Goal: Information Seeking & Learning: Learn about a topic

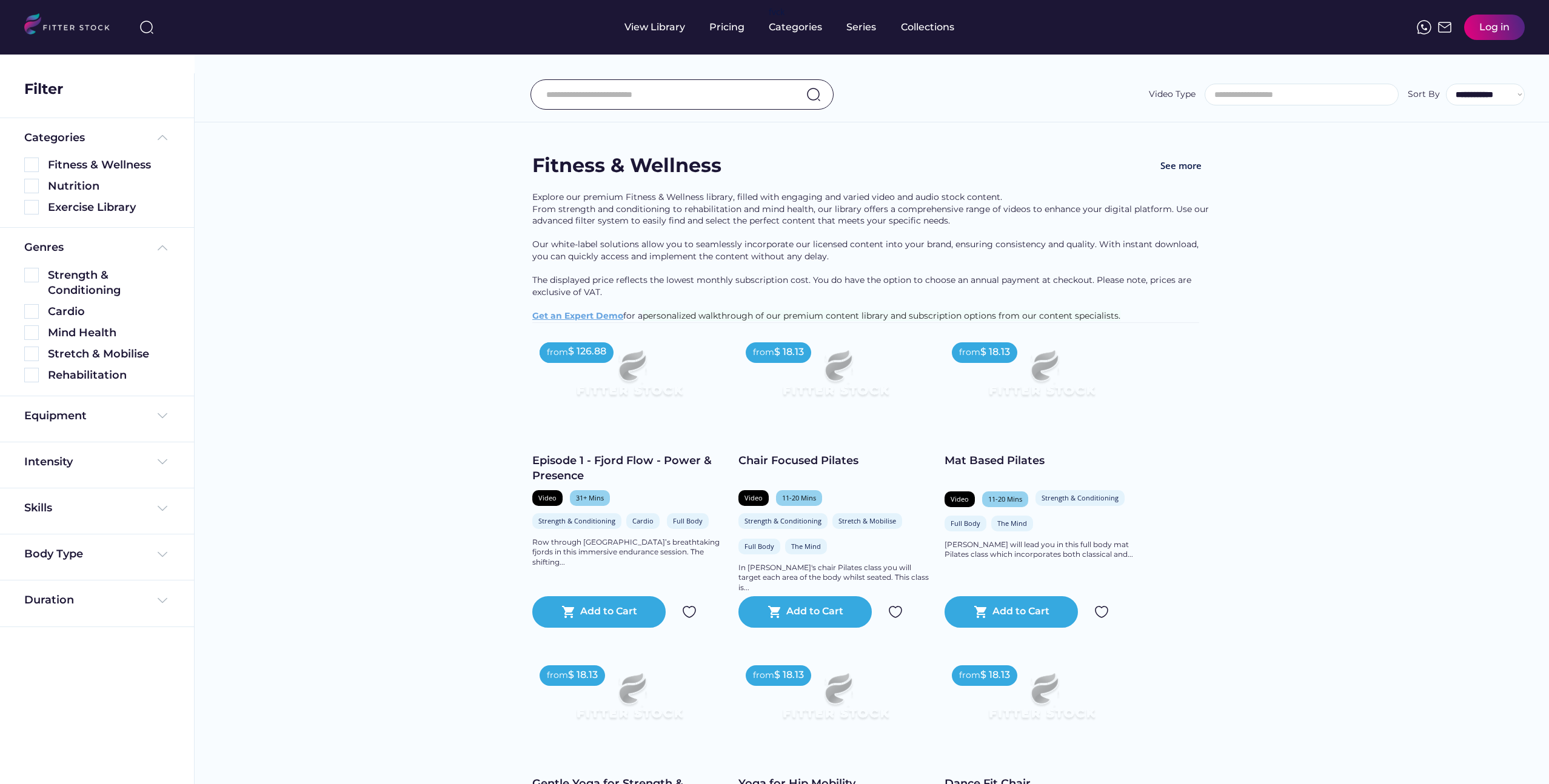
select select
select select "**********"
click at [154, 424] on div "Equipment" at bounding box center [97, 418] width 146 height 21
click at [151, 419] on div "Equipment" at bounding box center [97, 415] width 146 height 15
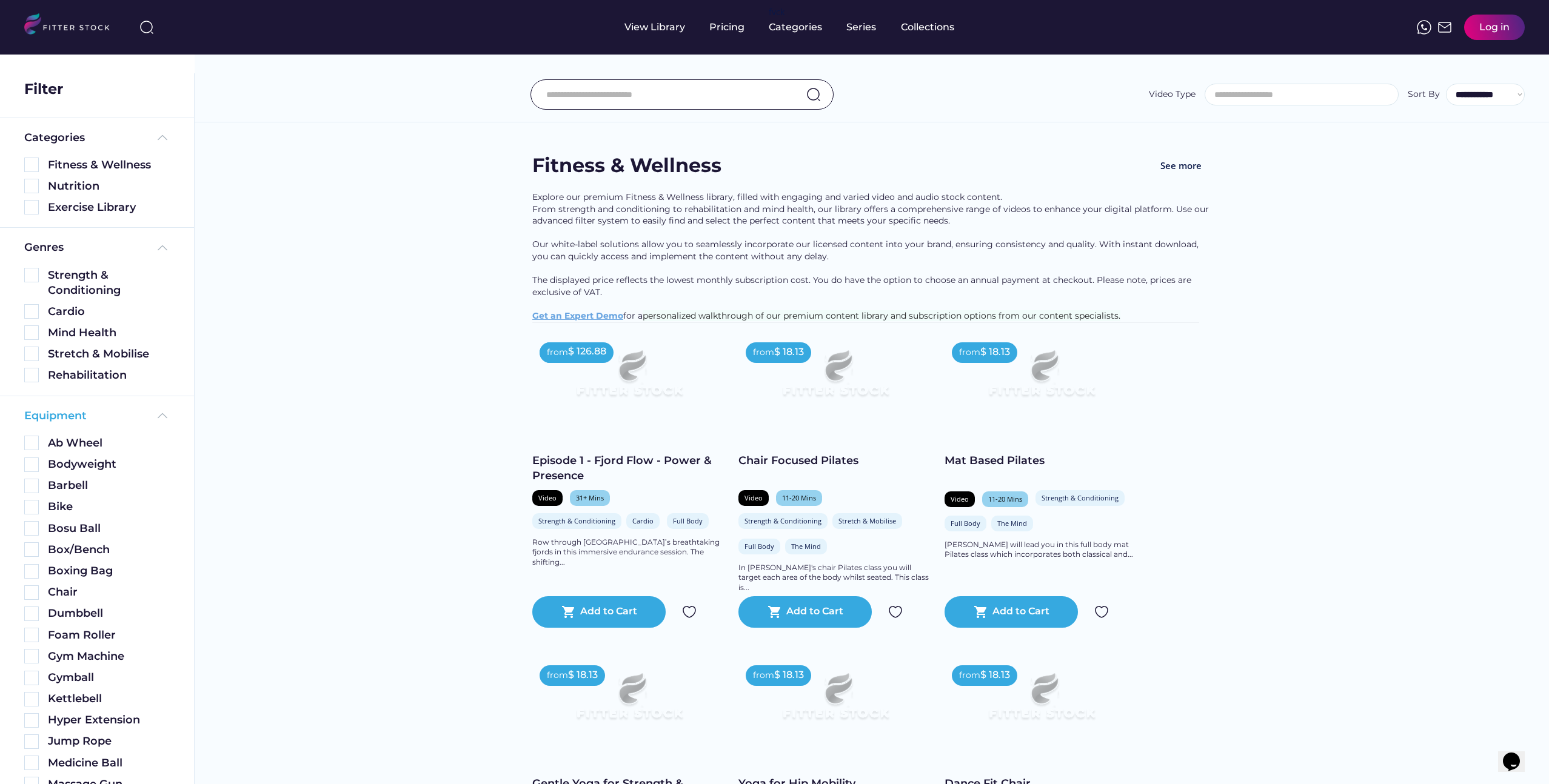
click at [155, 420] on img at bounding box center [163, 415] width 15 height 15
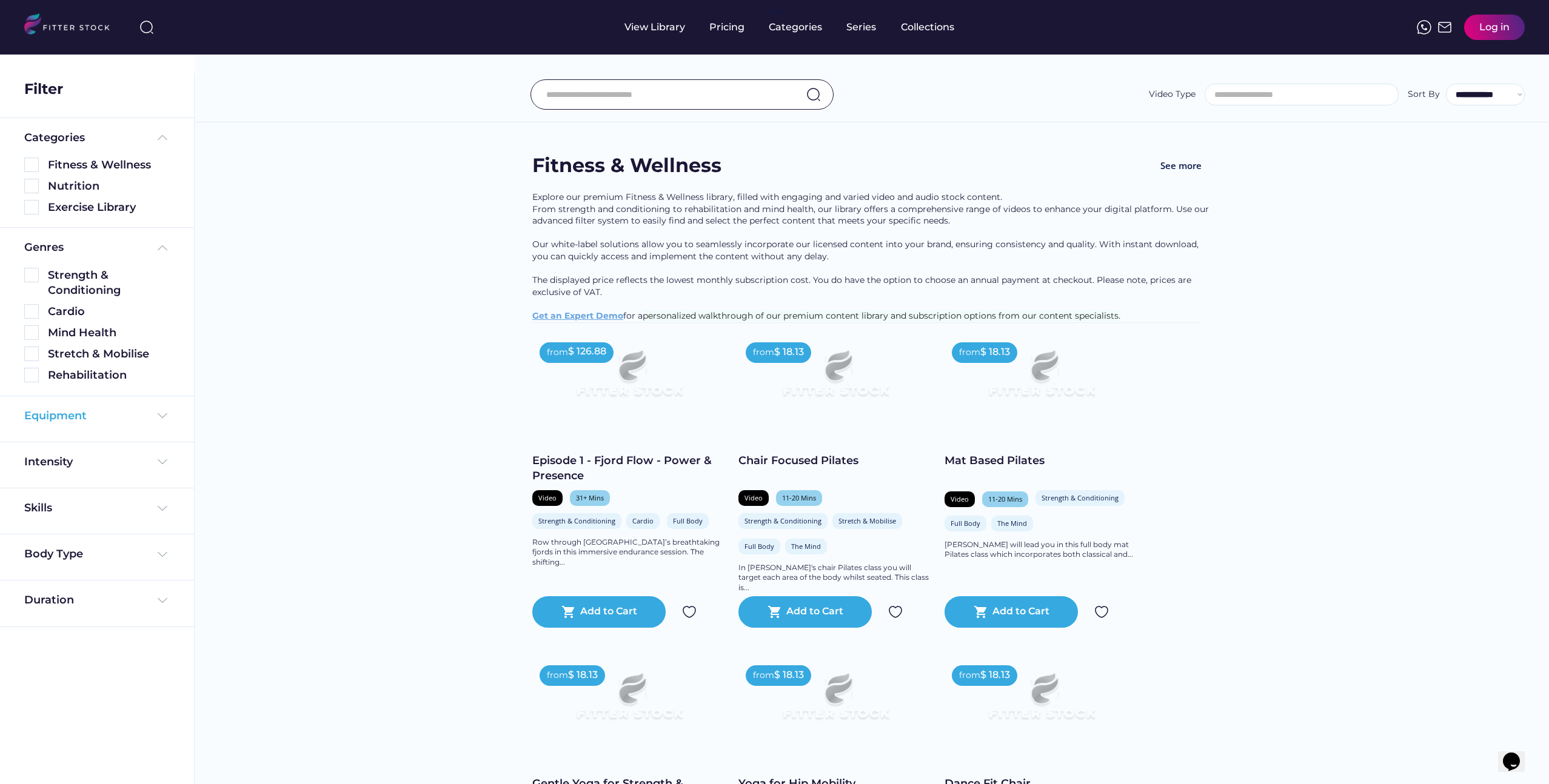
click at [155, 420] on img at bounding box center [163, 415] width 15 height 15
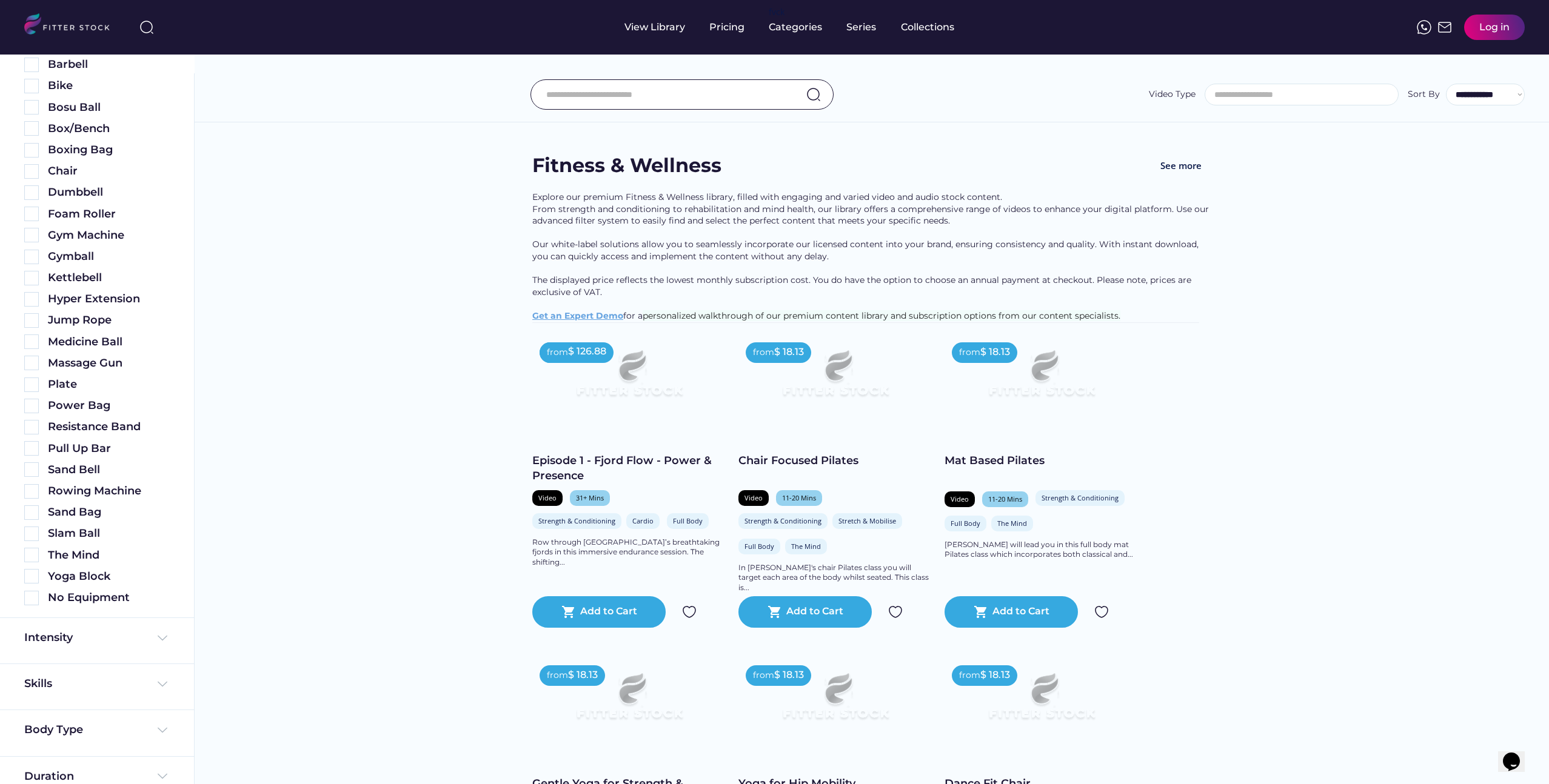
scroll to position [440, 0]
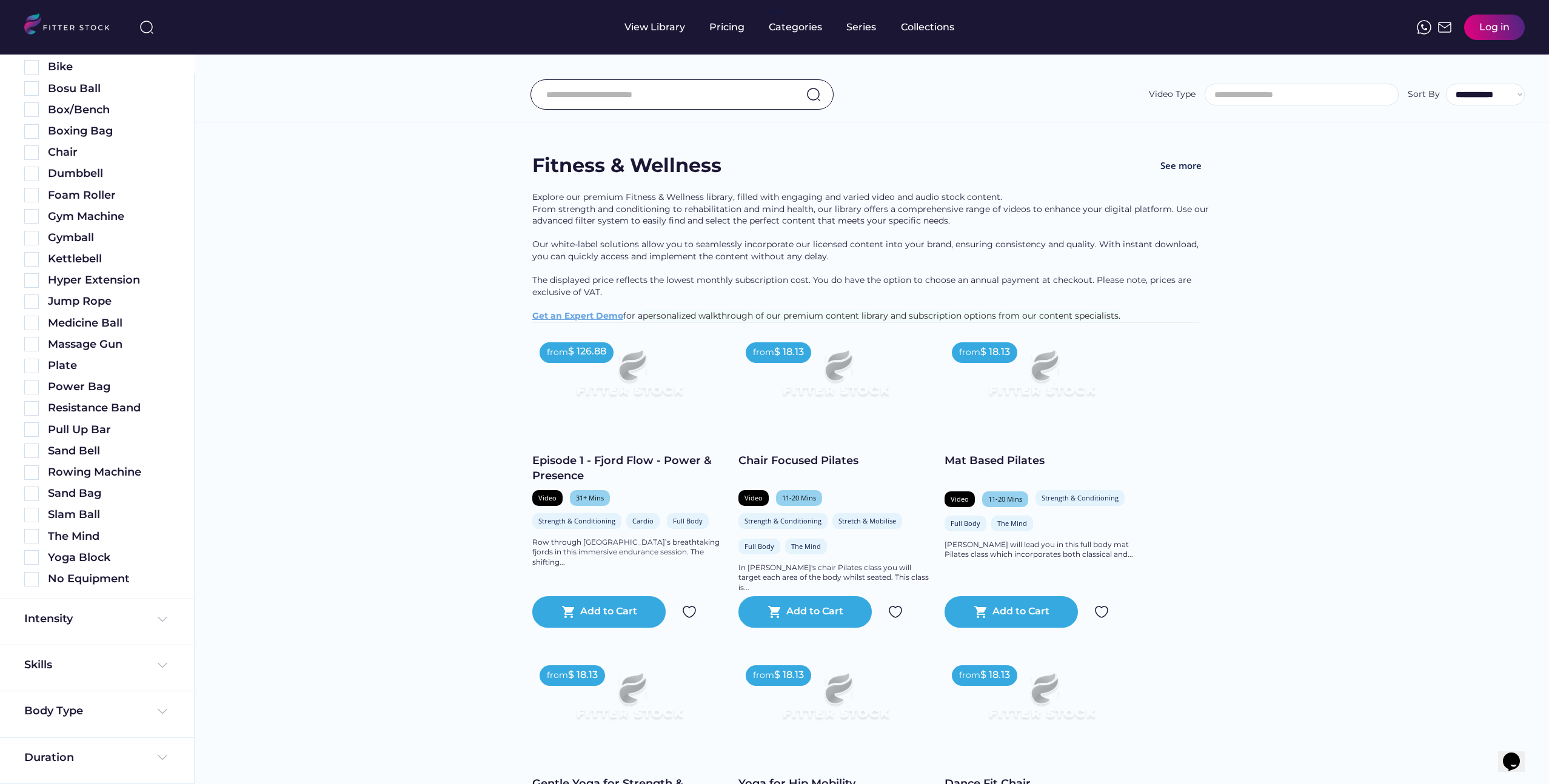
click at [132, 611] on div "Intensity" at bounding box center [97, 622] width 194 height 46
click at [143, 620] on div "Intensity" at bounding box center [97, 618] width 146 height 15
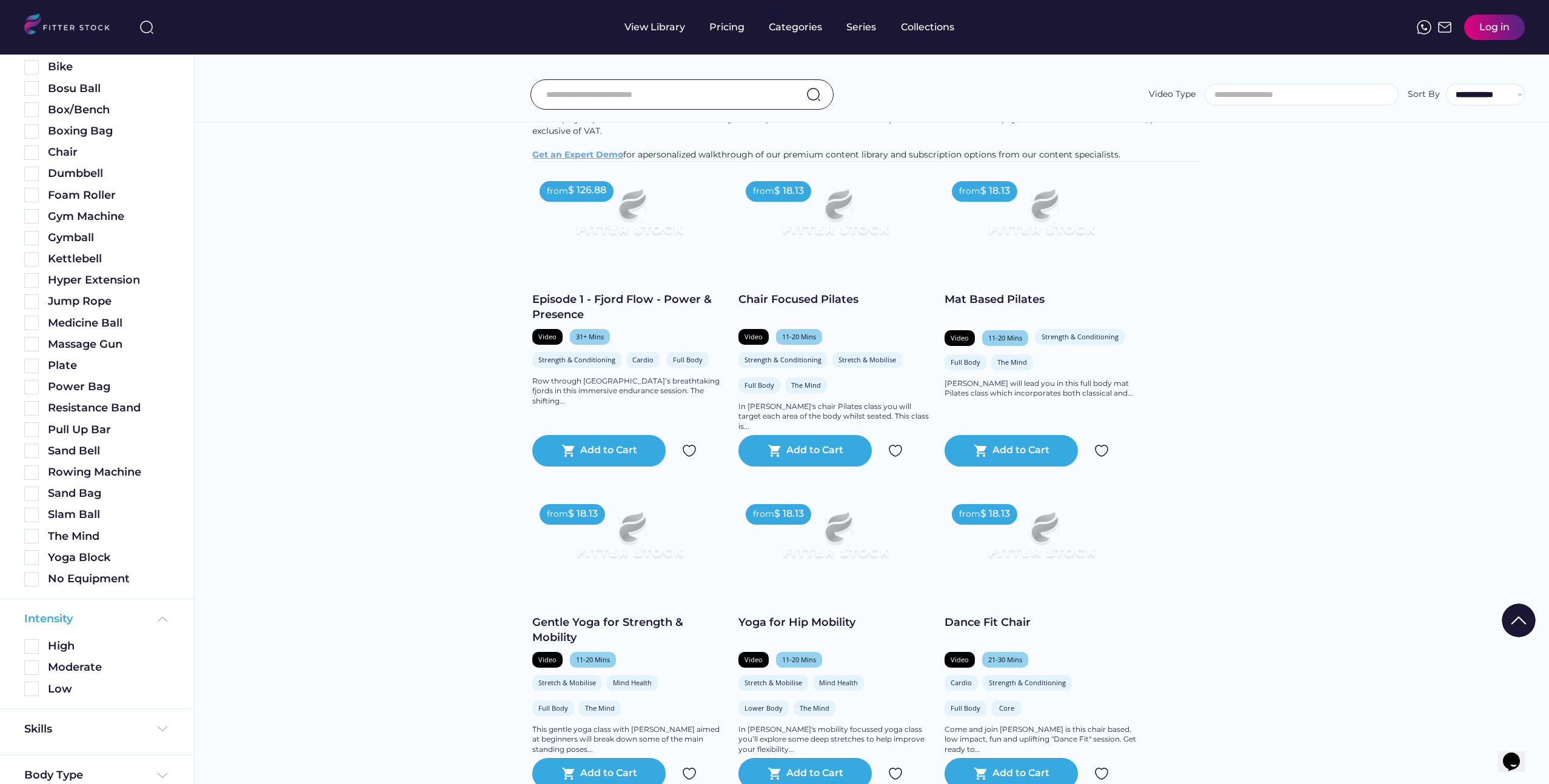
scroll to position [504, 0]
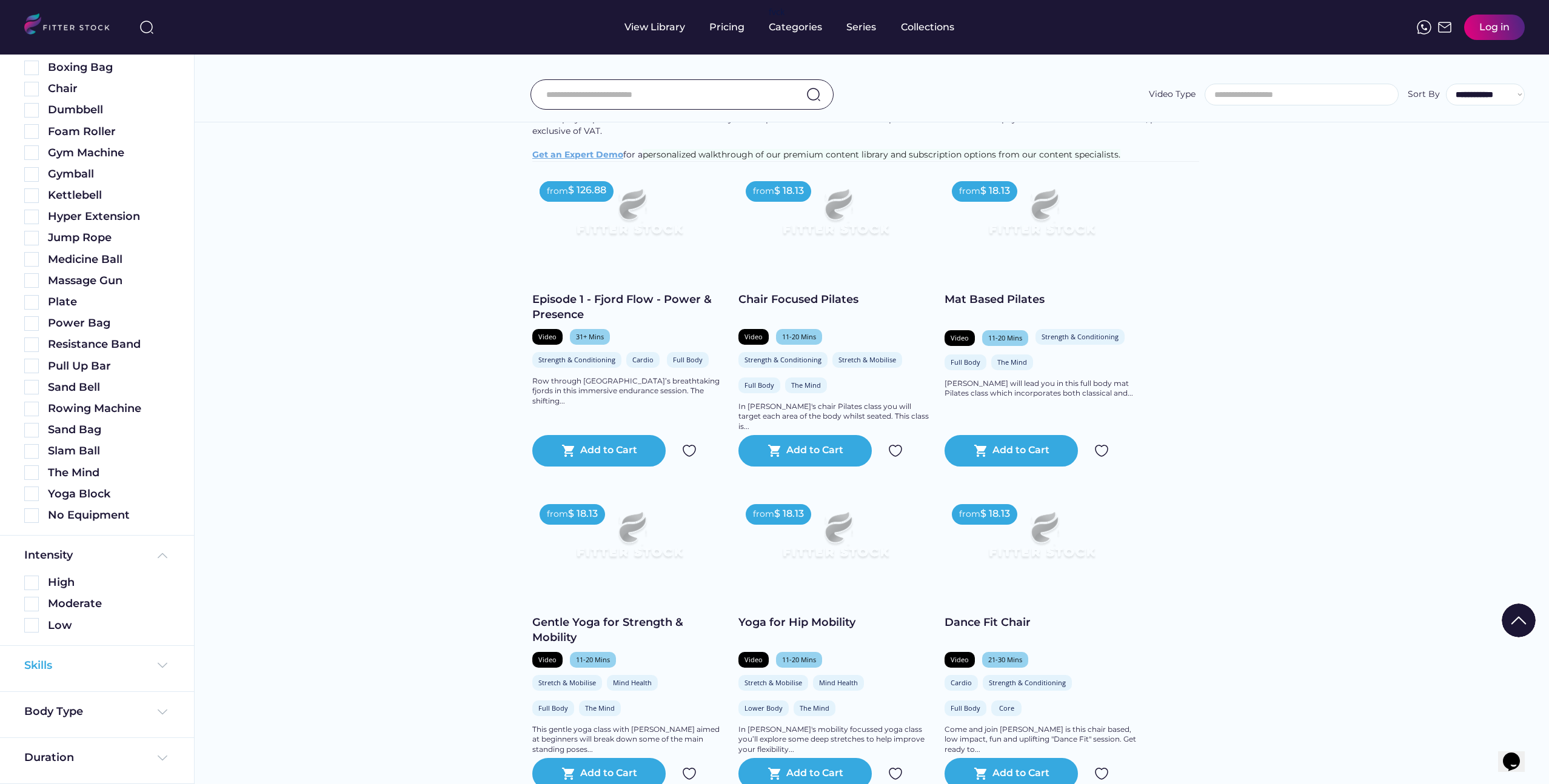
click at [150, 672] on div "Skills" at bounding box center [97, 665] width 146 height 15
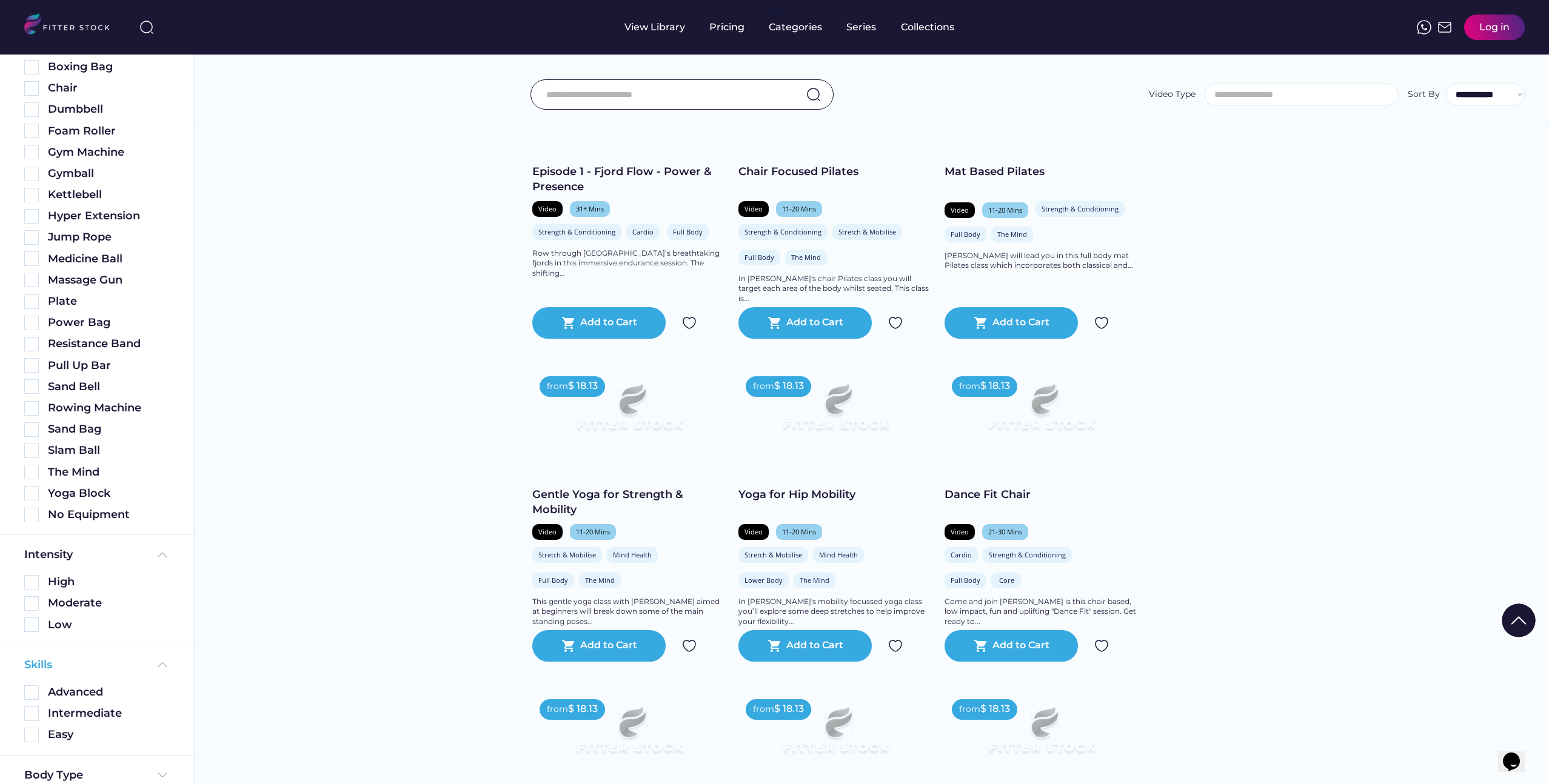
scroll to position [568, 0]
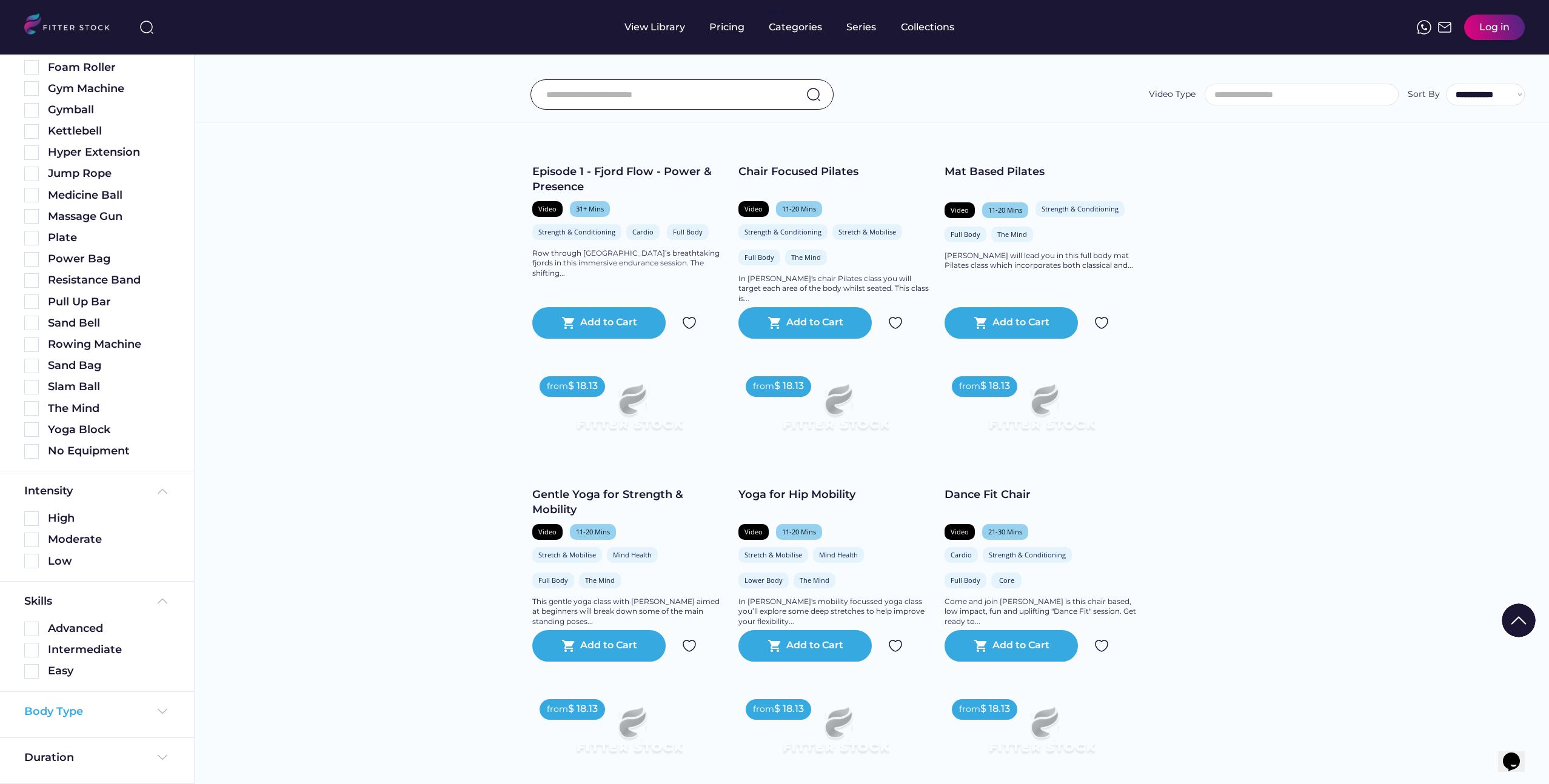
click at [93, 713] on div "Body Type" at bounding box center [97, 711] width 146 height 15
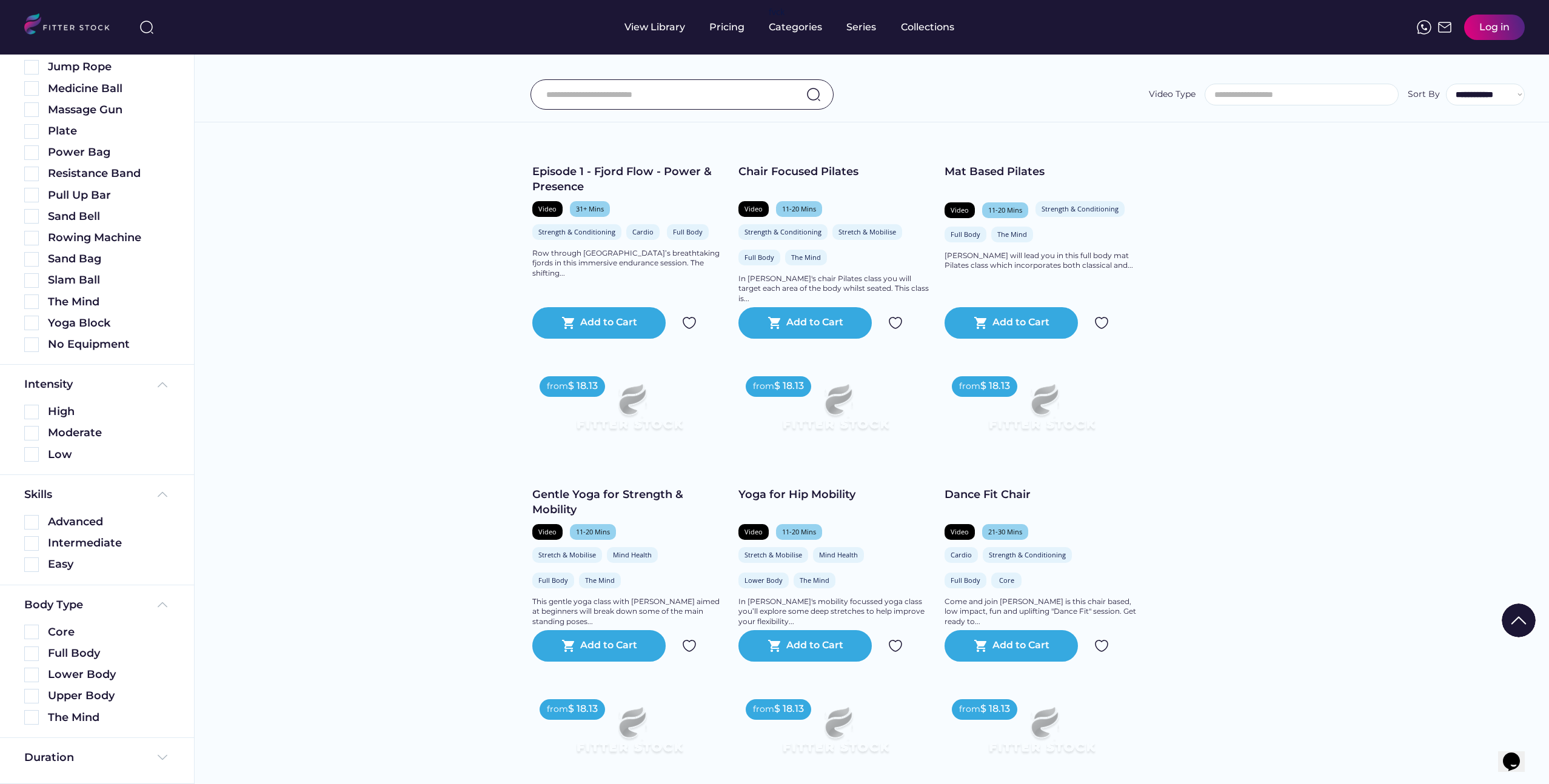
click at [74, 739] on div "Duration" at bounding box center [97, 761] width 194 height 46
click at [75, 748] on div "Duration" at bounding box center [97, 761] width 194 height 46
click at [69, 758] on div "Duration" at bounding box center [49, 757] width 50 height 15
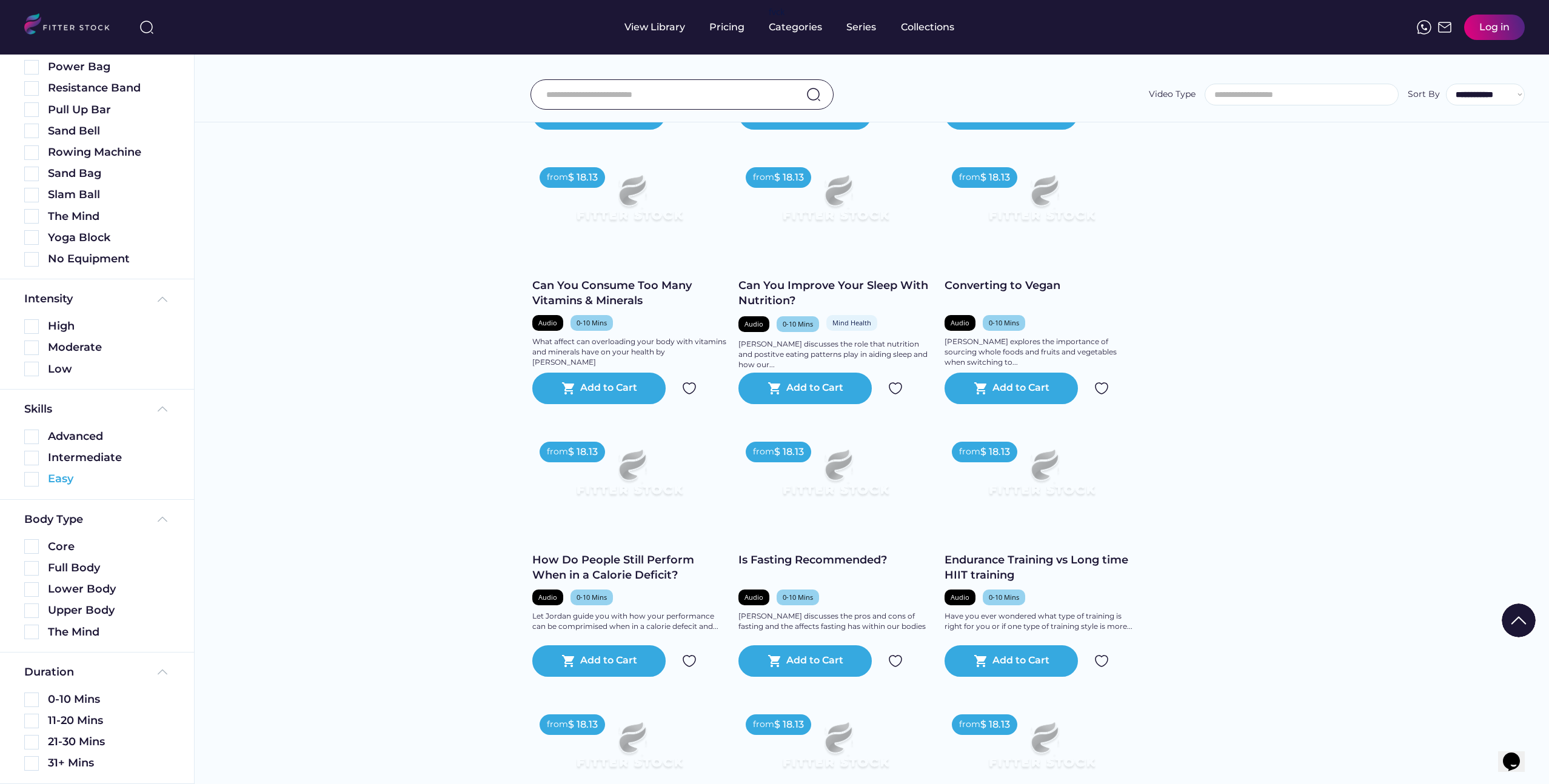
scroll to position [3741, 0]
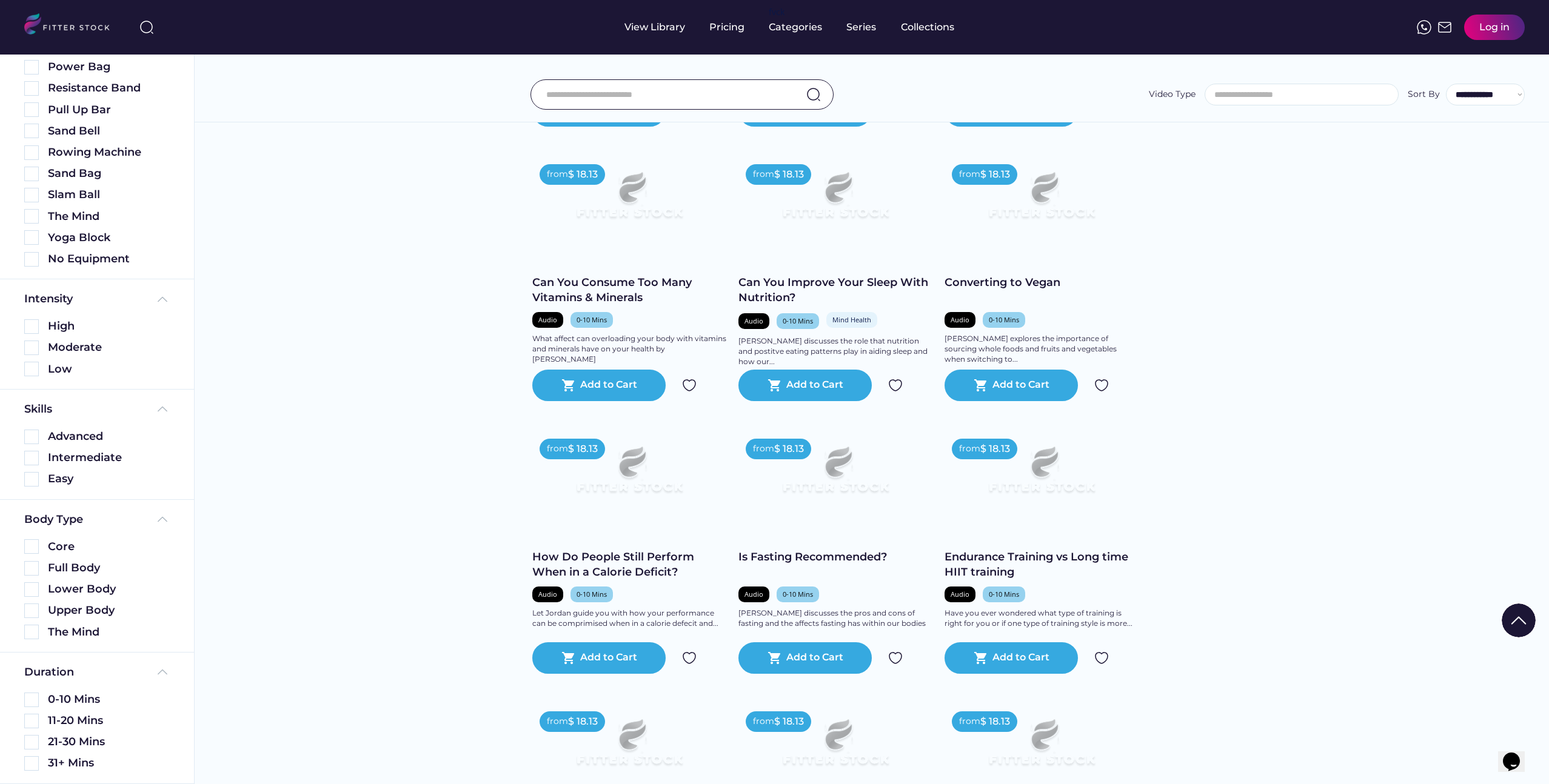
drag, startPoint x: 146, startPoint y: 682, endPoint x: 156, endPoint y: 672, distance: 14.1
click at [146, 681] on div "Duration 0-10 Mins 11-20 Mins 21-30 Mins 31+ Mins" at bounding box center [97, 718] width 146 height 106
click at [158, 671] on img at bounding box center [163, 672] width 15 height 15
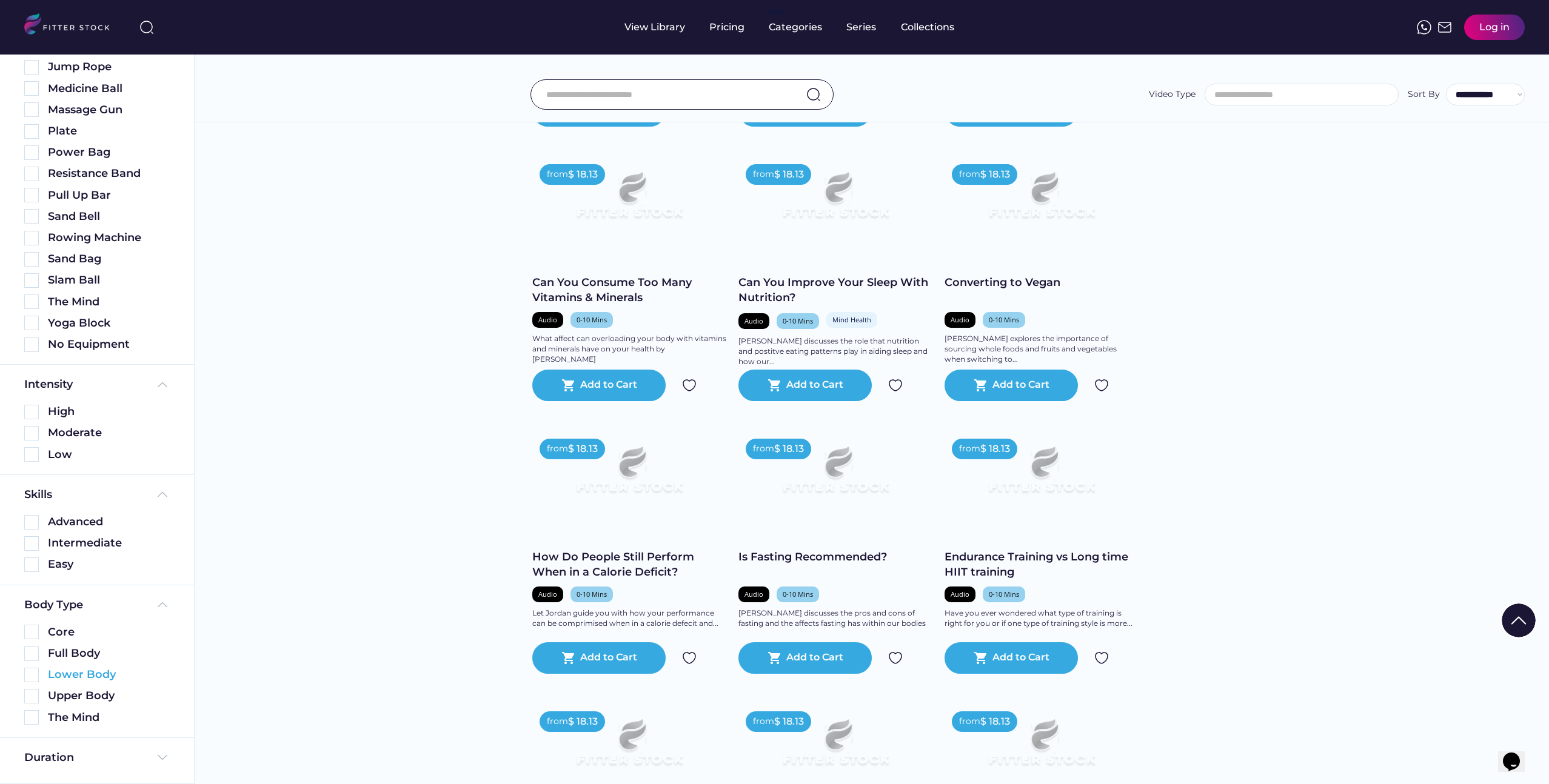
scroll to position [674, 0]
click at [139, 753] on div "Duration" at bounding box center [97, 757] width 146 height 15
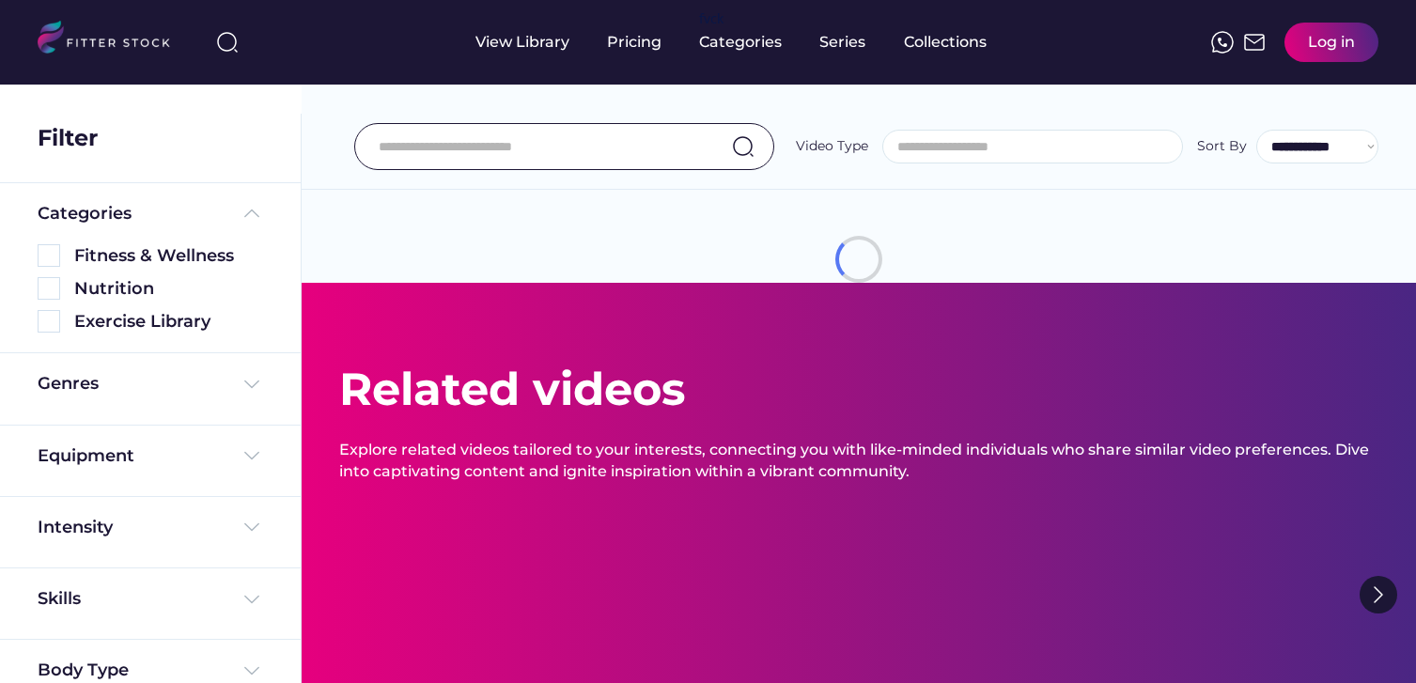
select select
select select "**********"
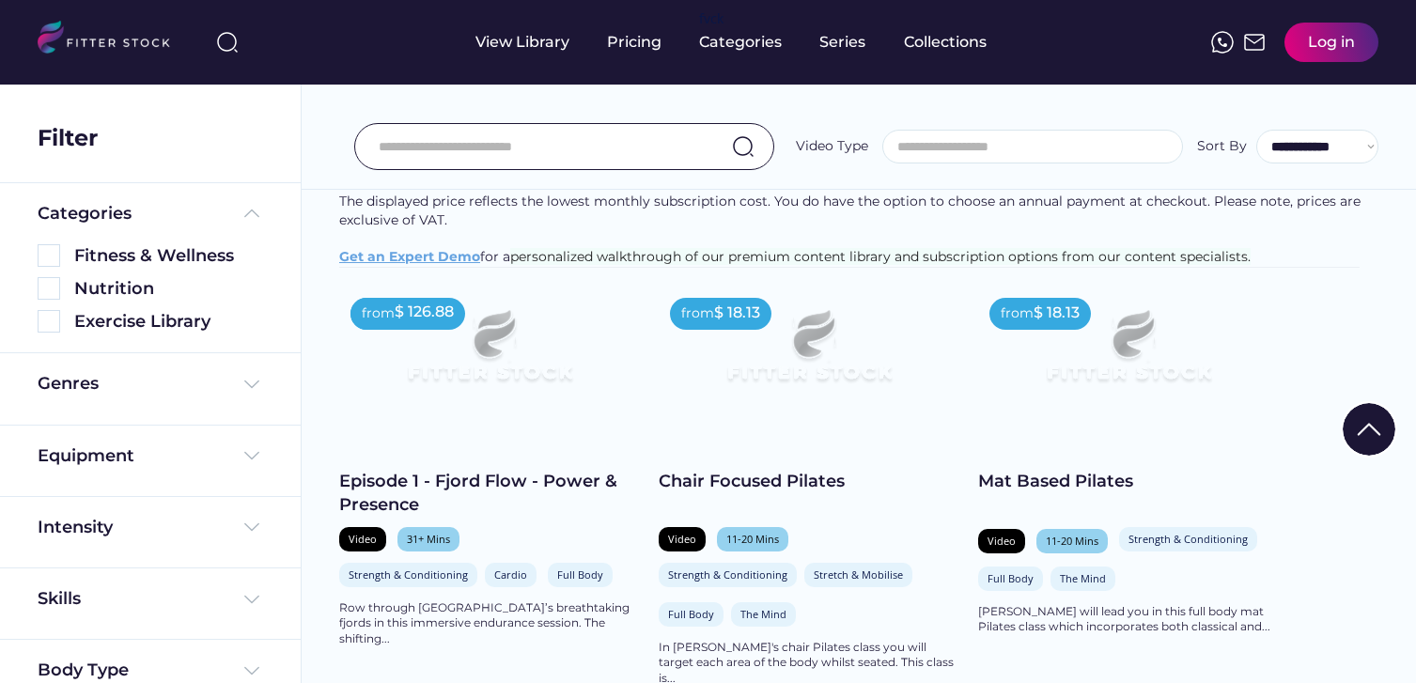
scroll to position [234, 0]
click at [207, 444] on div "Equipment" at bounding box center [151, 455] width 226 height 23
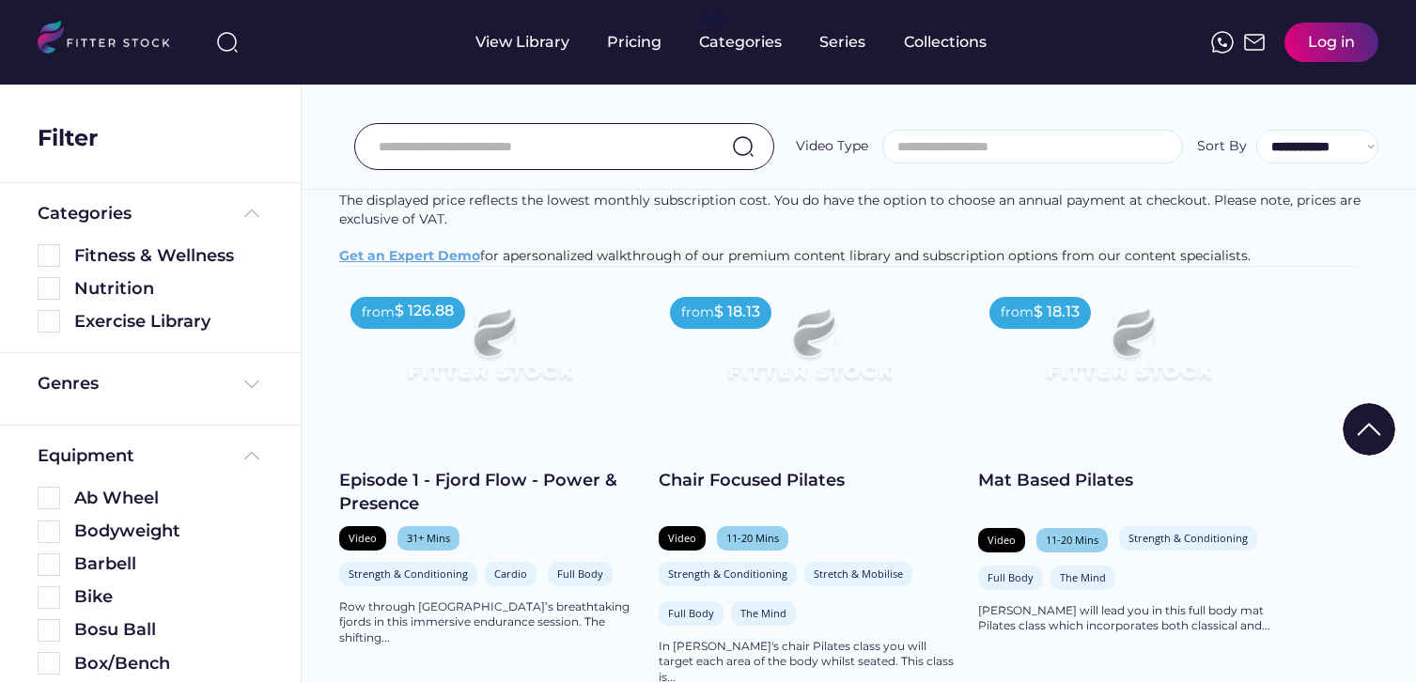
click at [197, 397] on div "Genres" at bounding box center [151, 388] width 226 height 33
click at [226, 382] on div "Genres" at bounding box center [151, 383] width 226 height 23
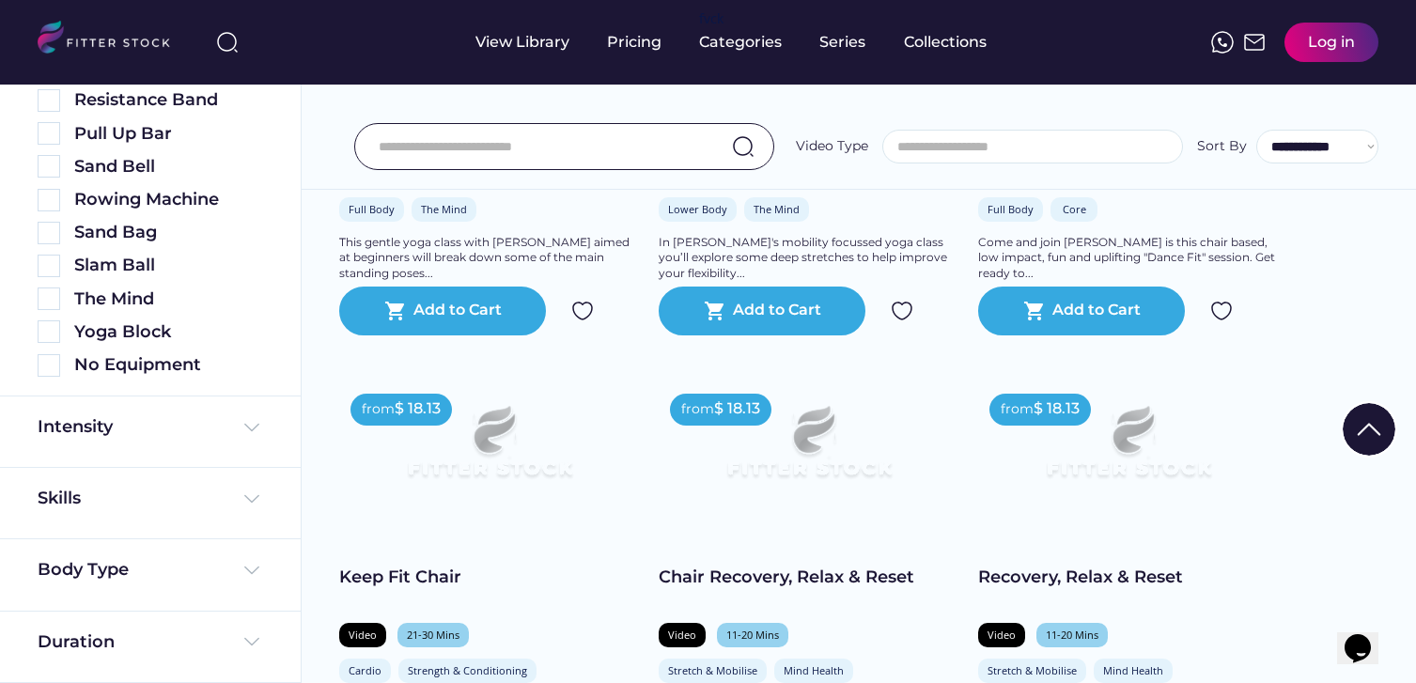
scroll to position [1140, 0]
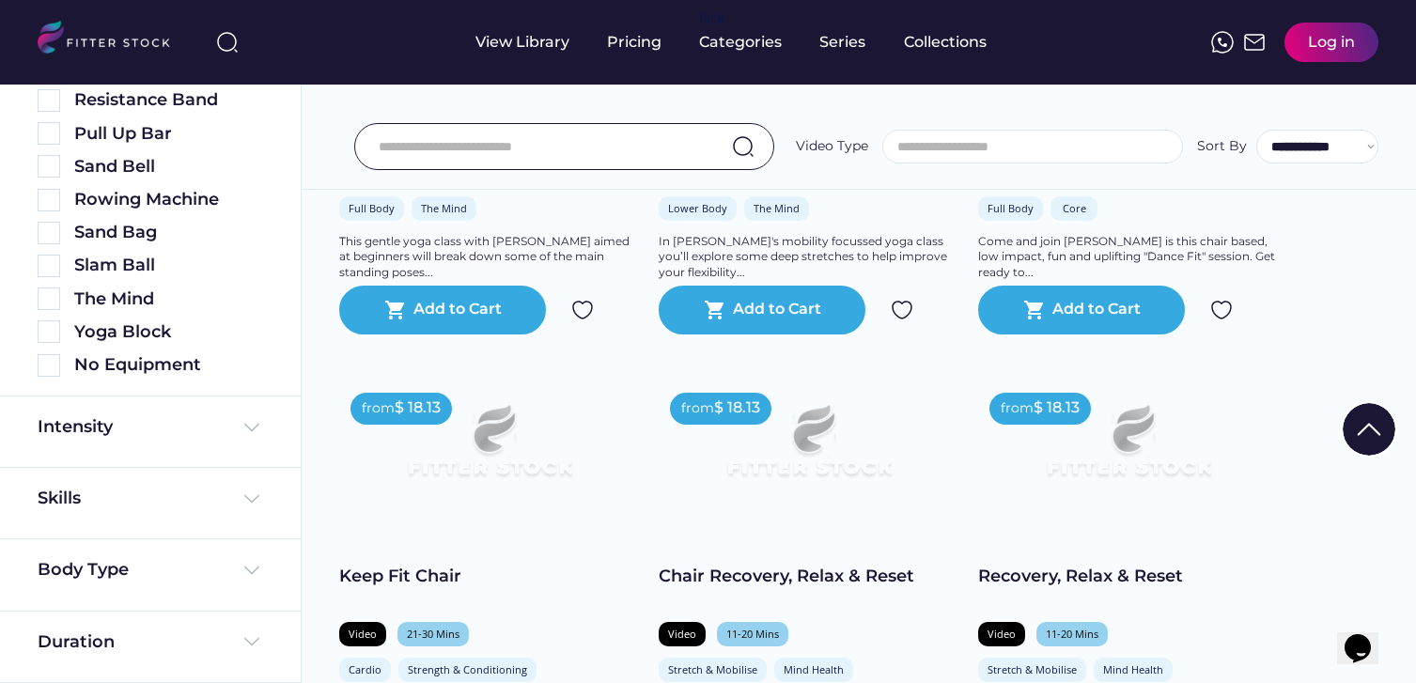
click at [142, 435] on div "Intensity" at bounding box center [151, 426] width 226 height 23
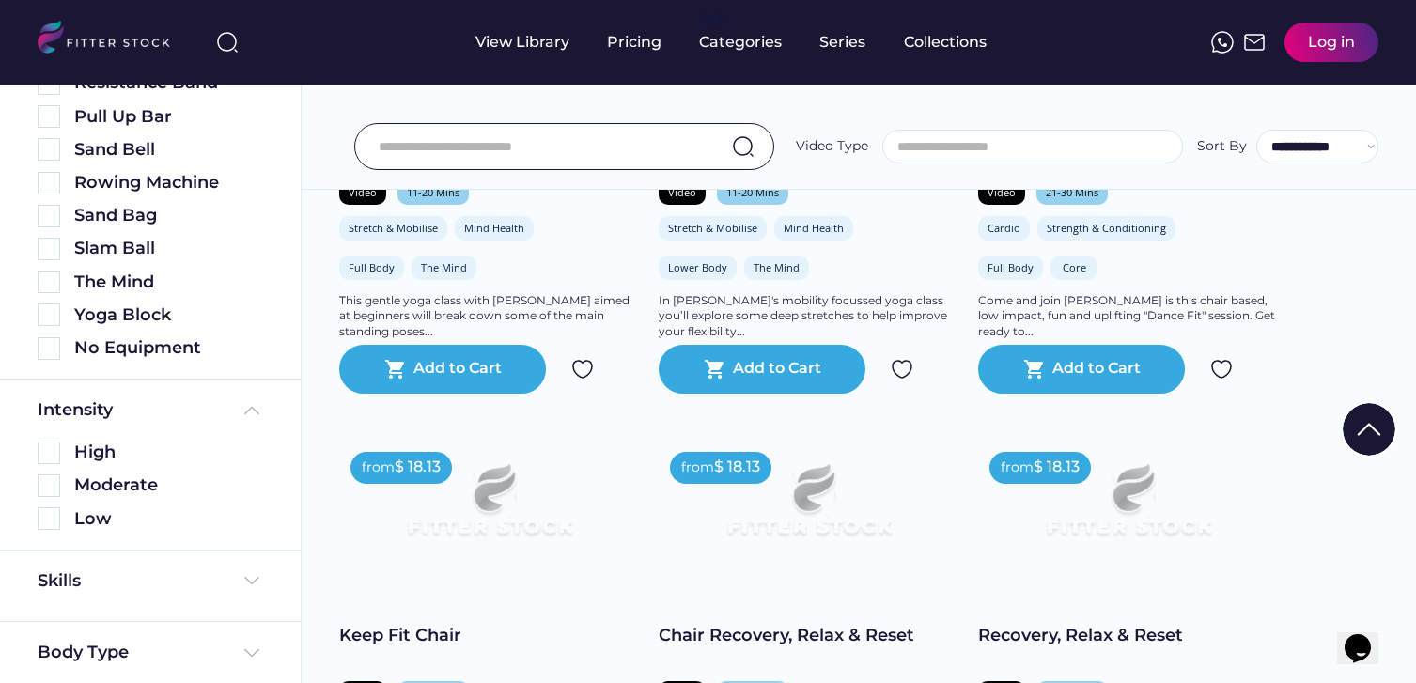
scroll to position [1077, 0]
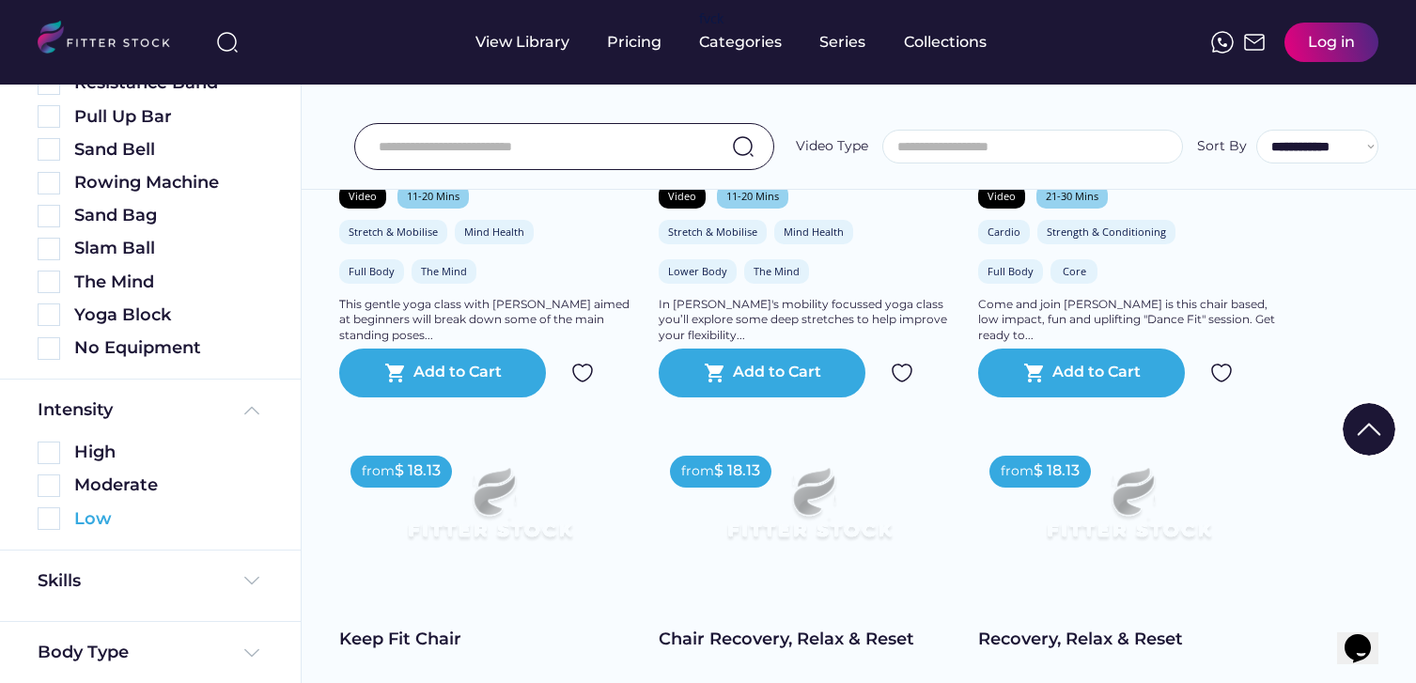
click at [54, 522] on img at bounding box center [49, 518] width 23 height 23
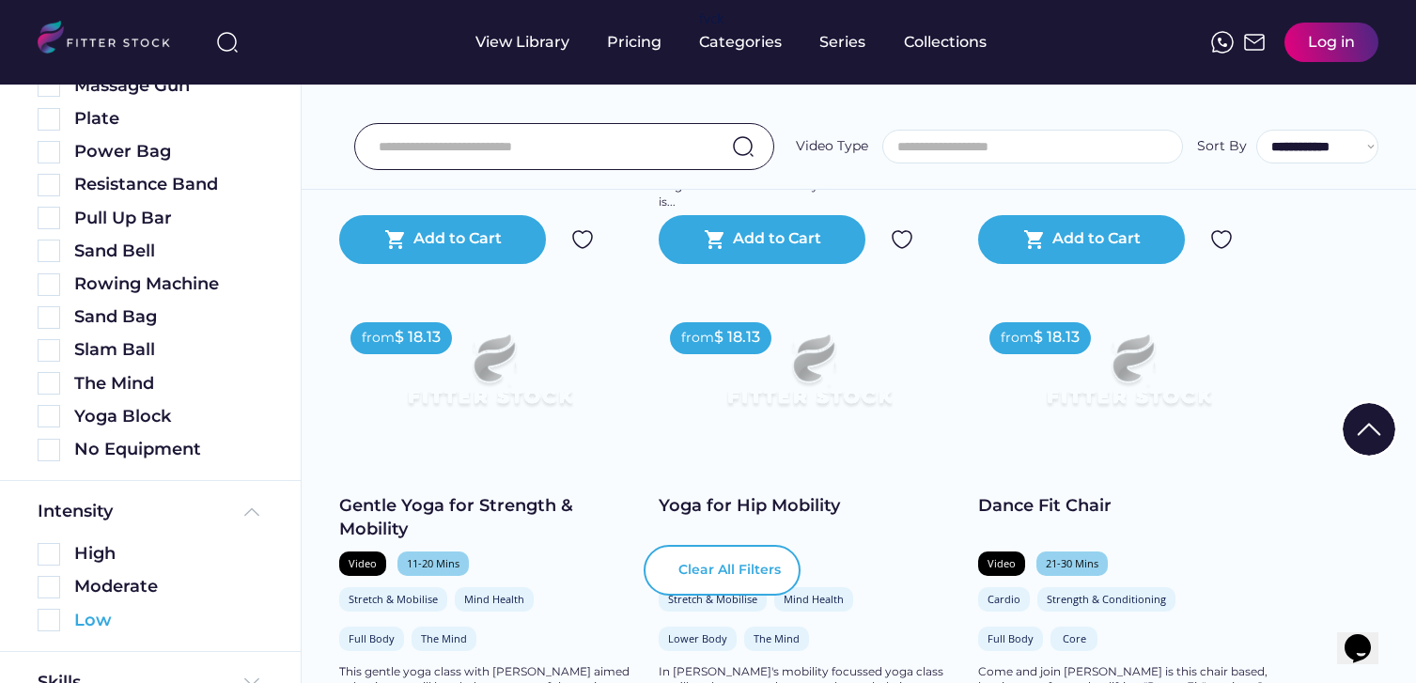
scroll to position [1333, 0]
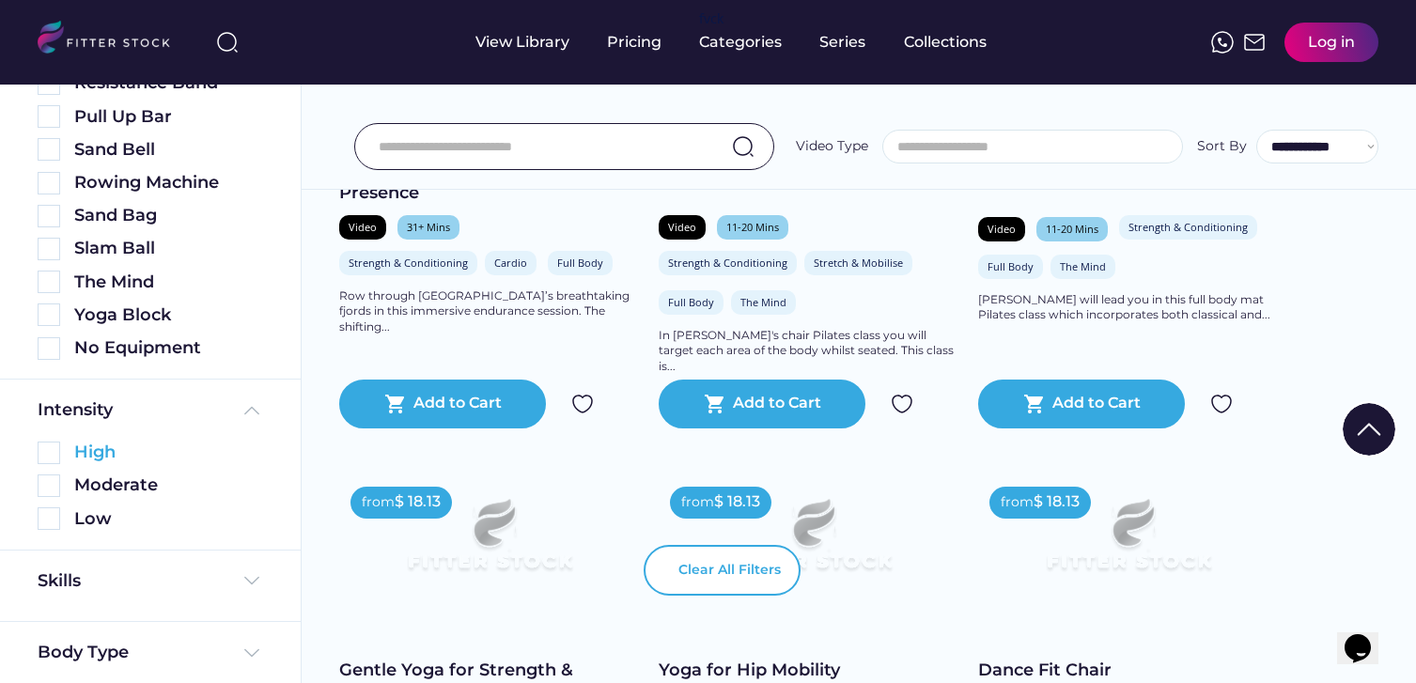
click at [57, 449] on img at bounding box center [49, 453] width 23 height 23
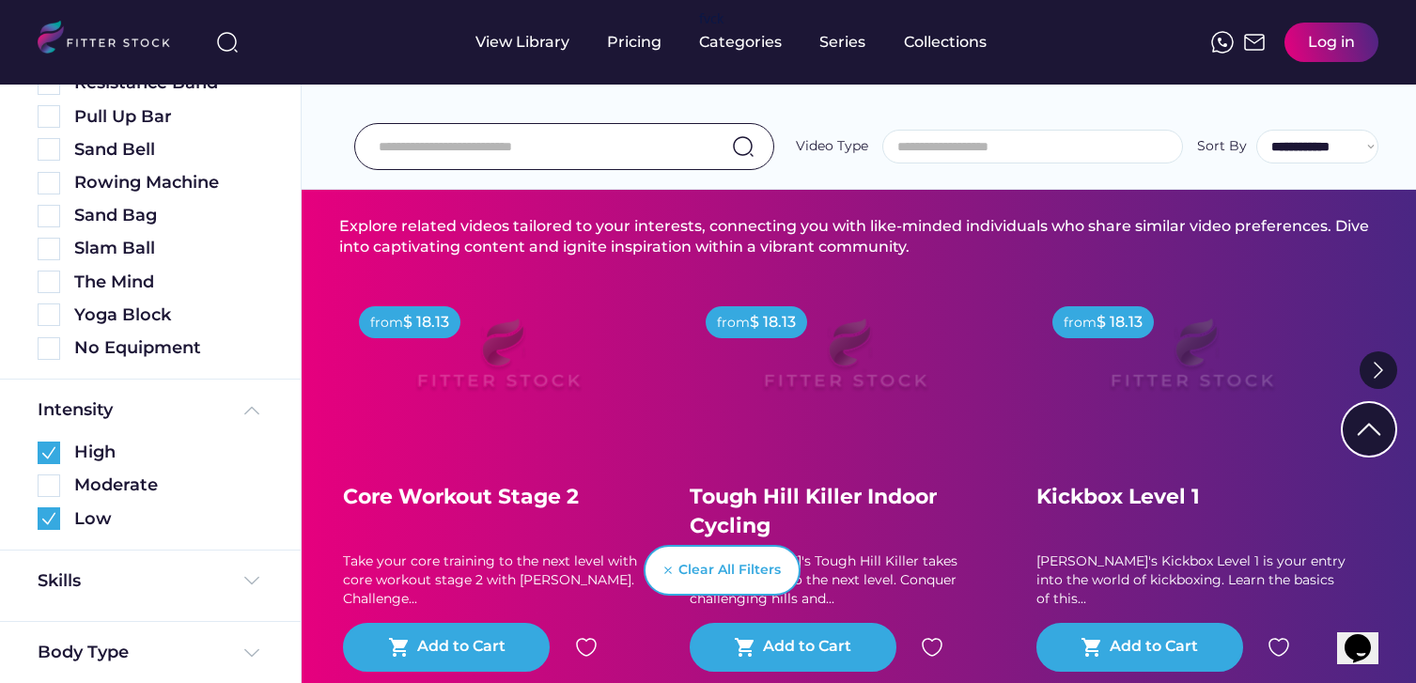
scroll to position [0, 0]
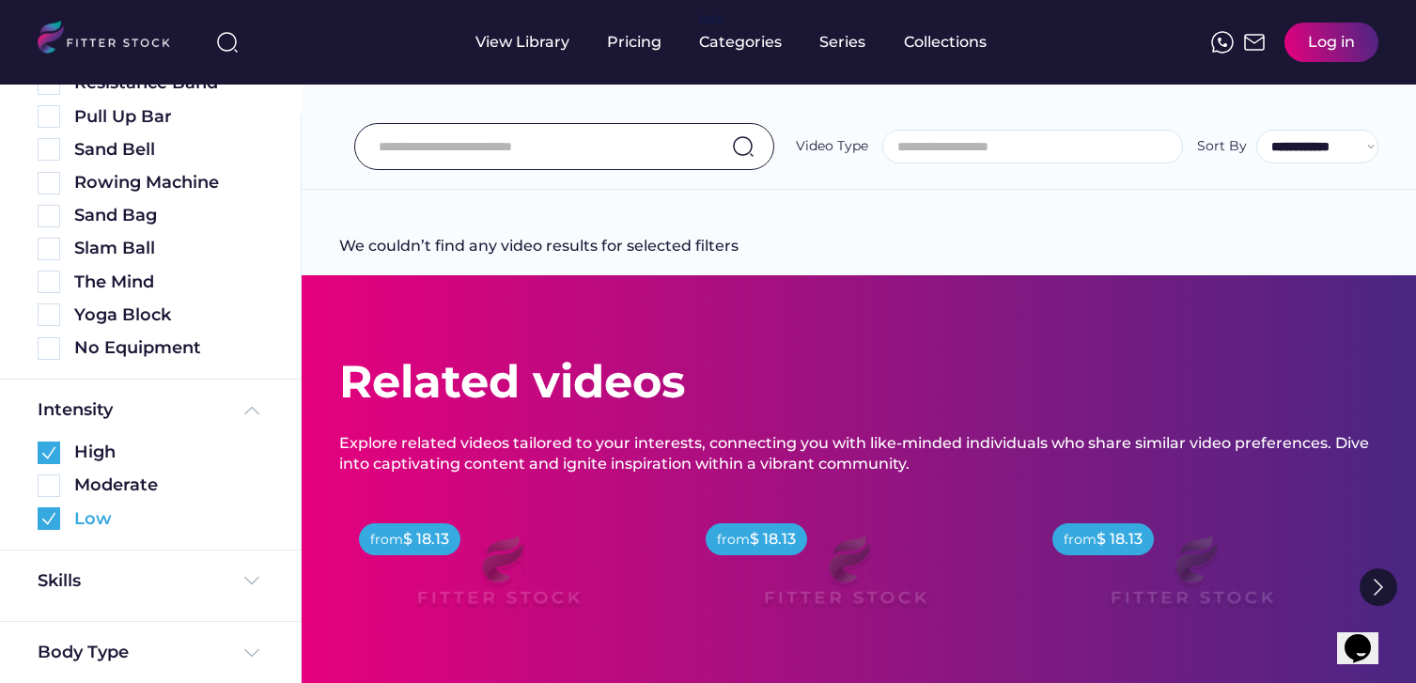
click at [54, 520] on img at bounding box center [49, 518] width 23 height 23
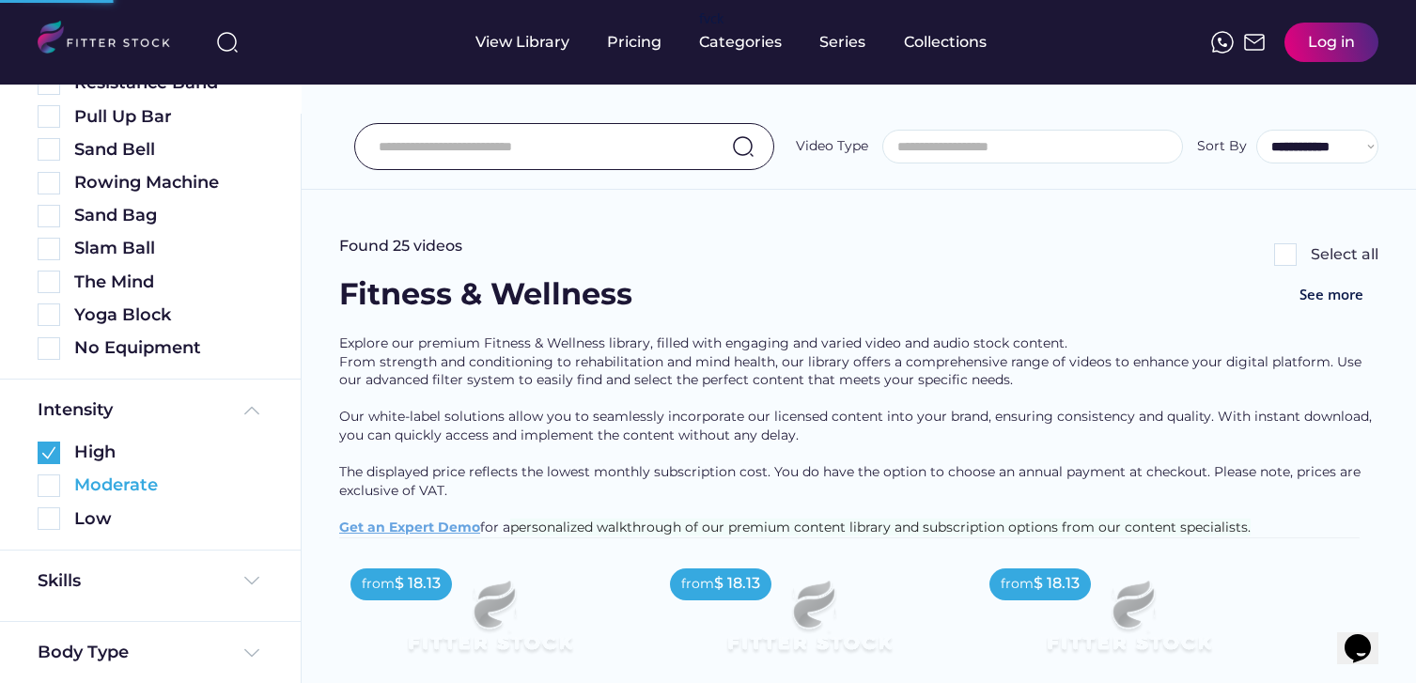
click at [48, 488] on img at bounding box center [49, 486] width 23 height 23
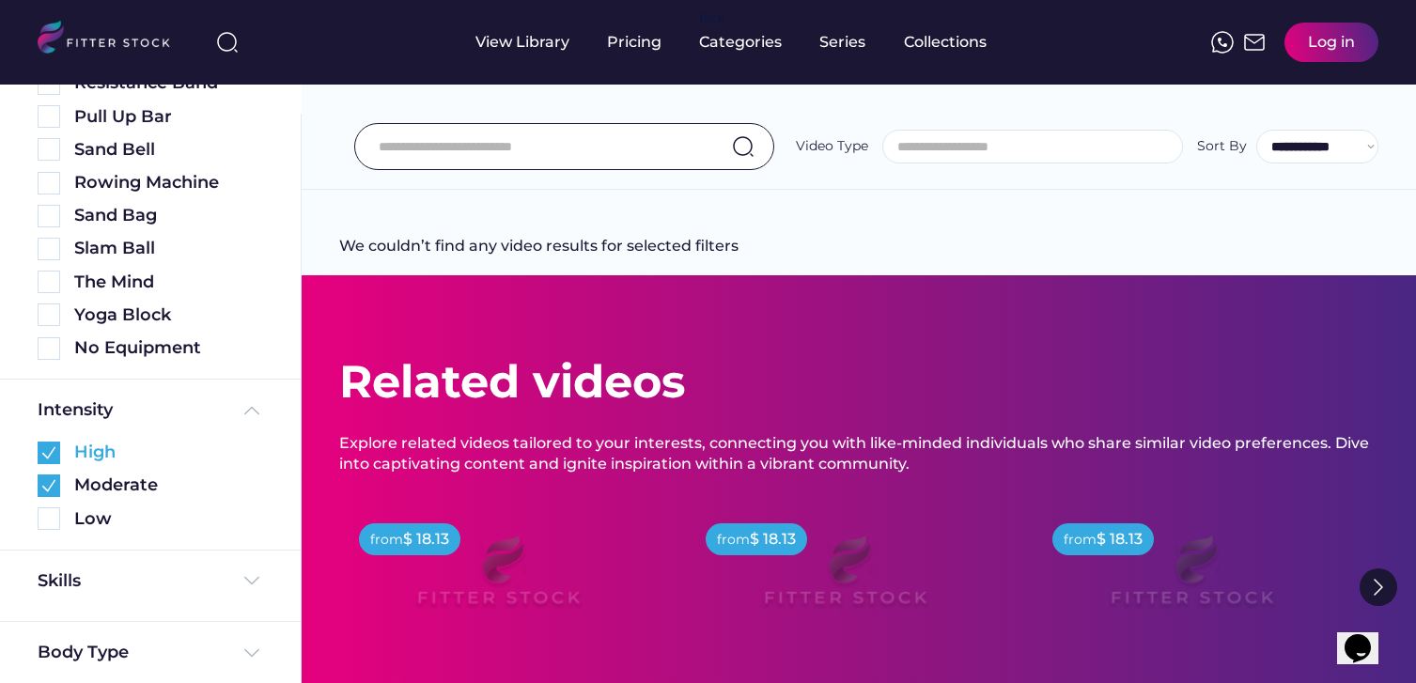
click at [53, 445] on img at bounding box center [49, 453] width 23 height 23
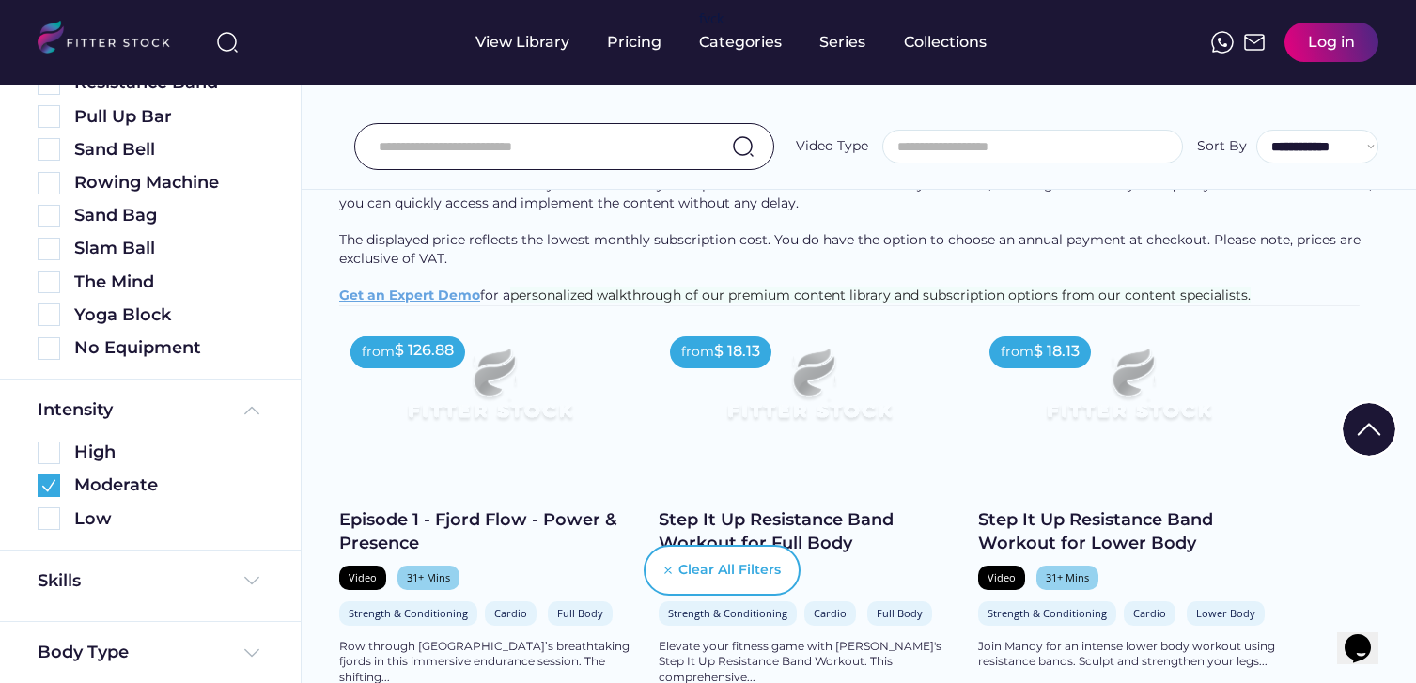
scroll to position [386, 0]
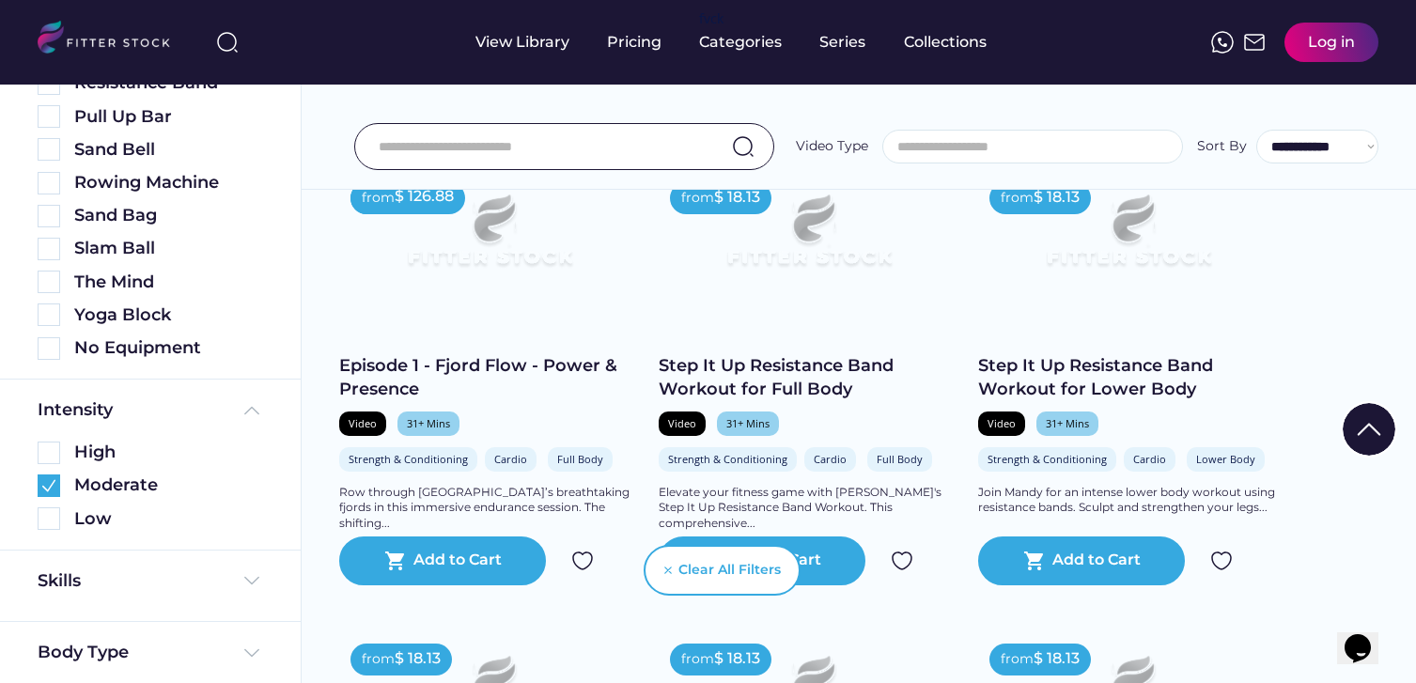
click at [513, 401] on div "Episode 1 - Fjord Flow - Power & Presence" at bounding box center [489, 377] width 301 height 47
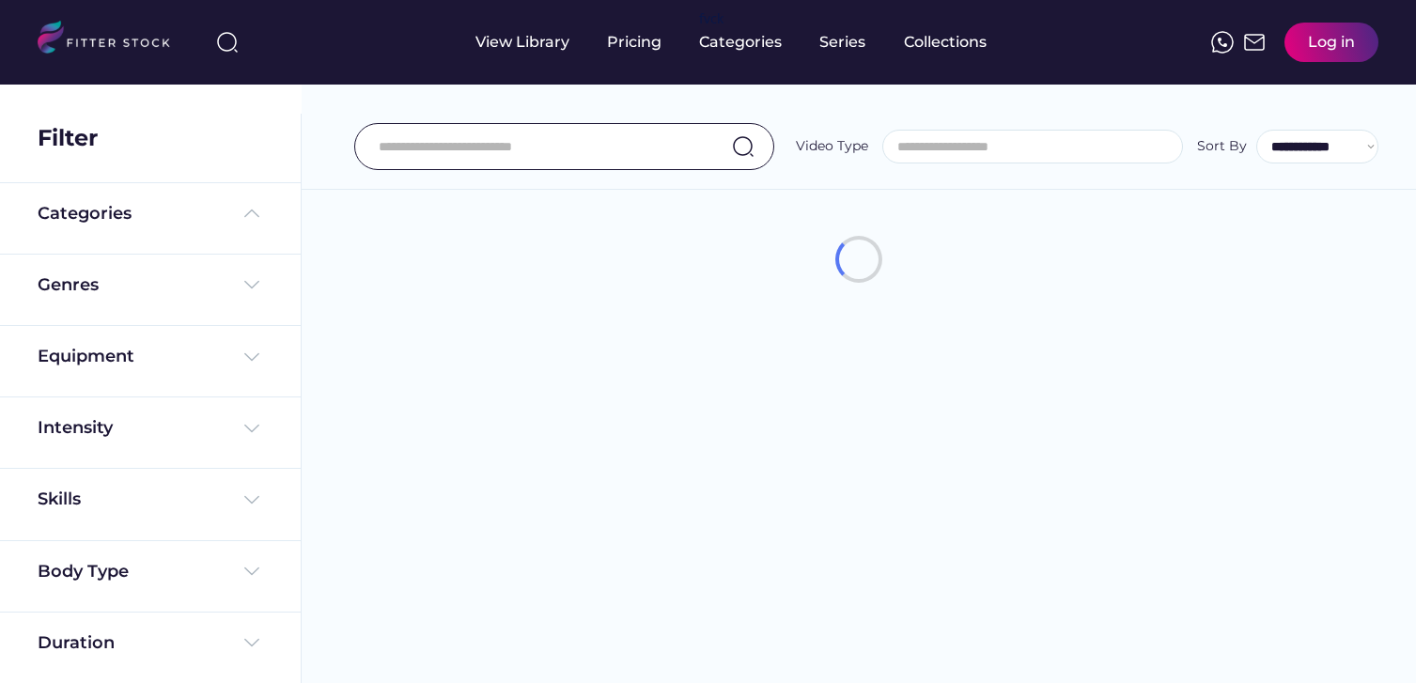
select select
select select "**********"
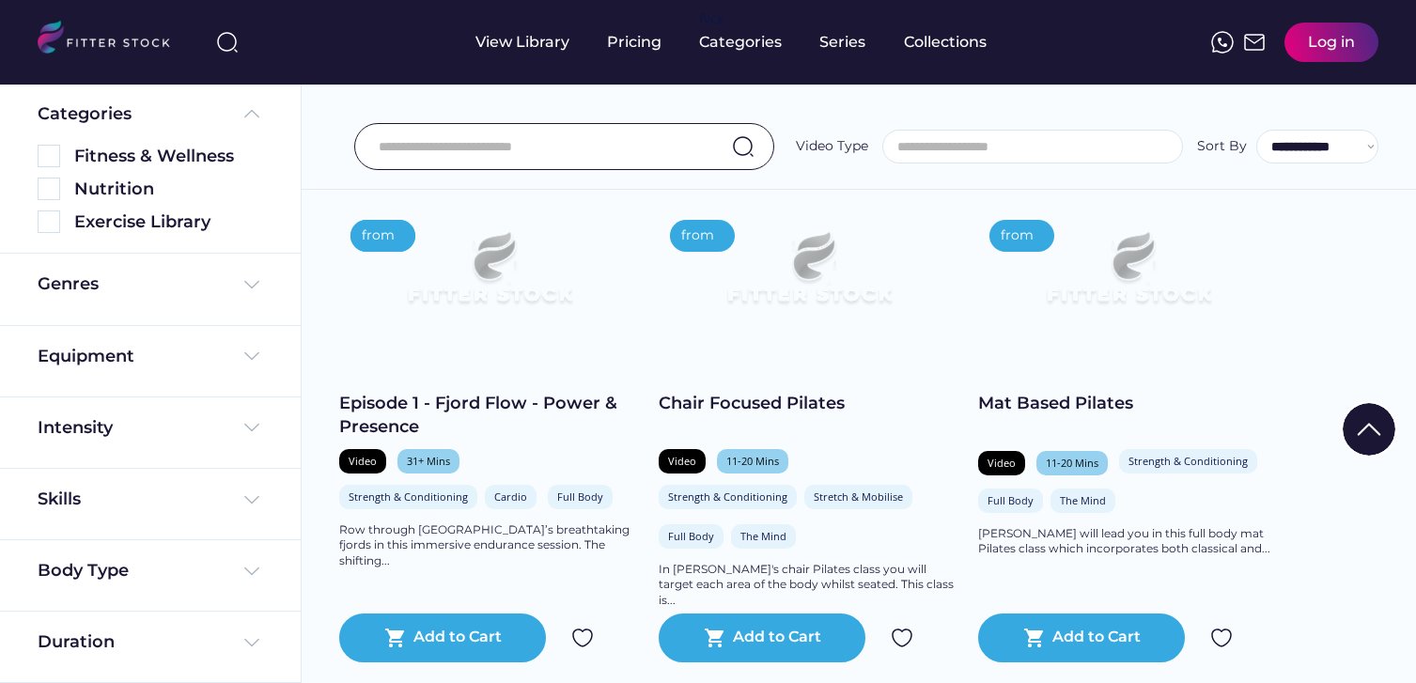
scroll to position [542, 0]
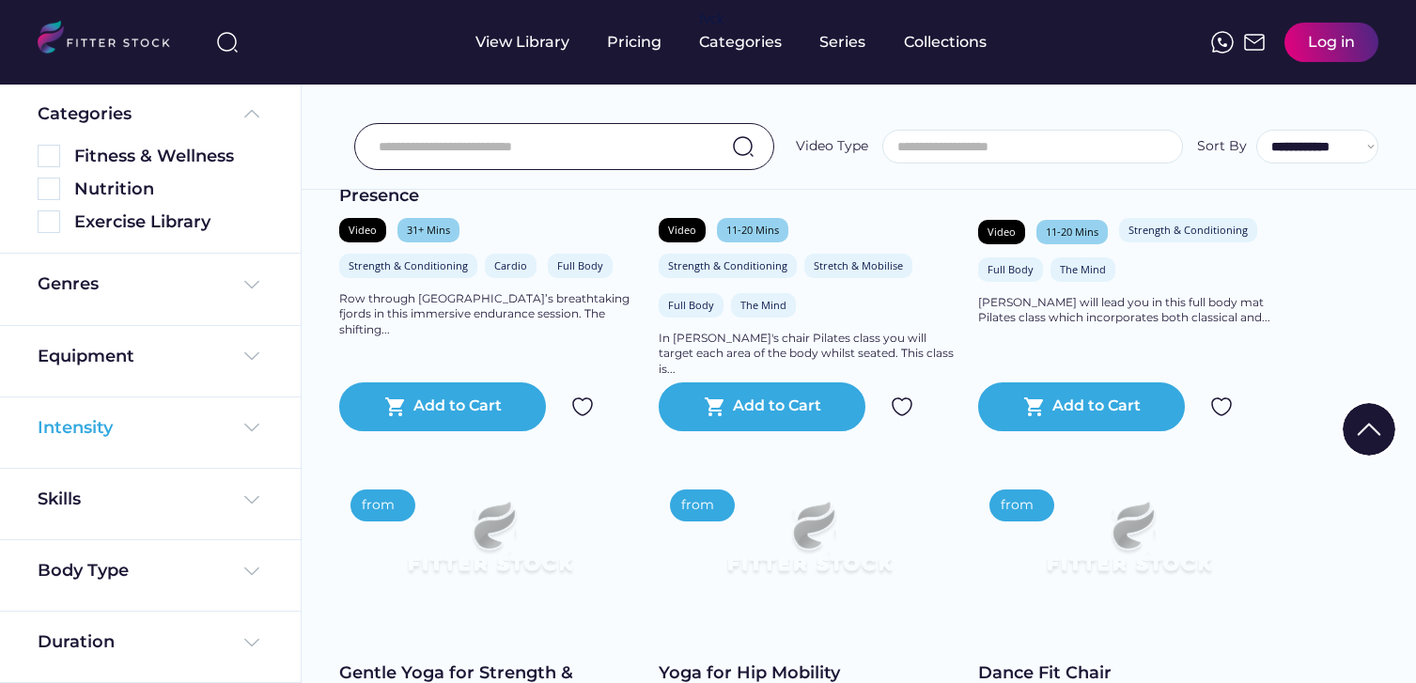
click at [145, 443] on div "Intensity" at bounding box center [151, 432] width 226 height 33
click at [146, 432] on div "Intensity" at bounding box center [151, 427] width 226 height 23
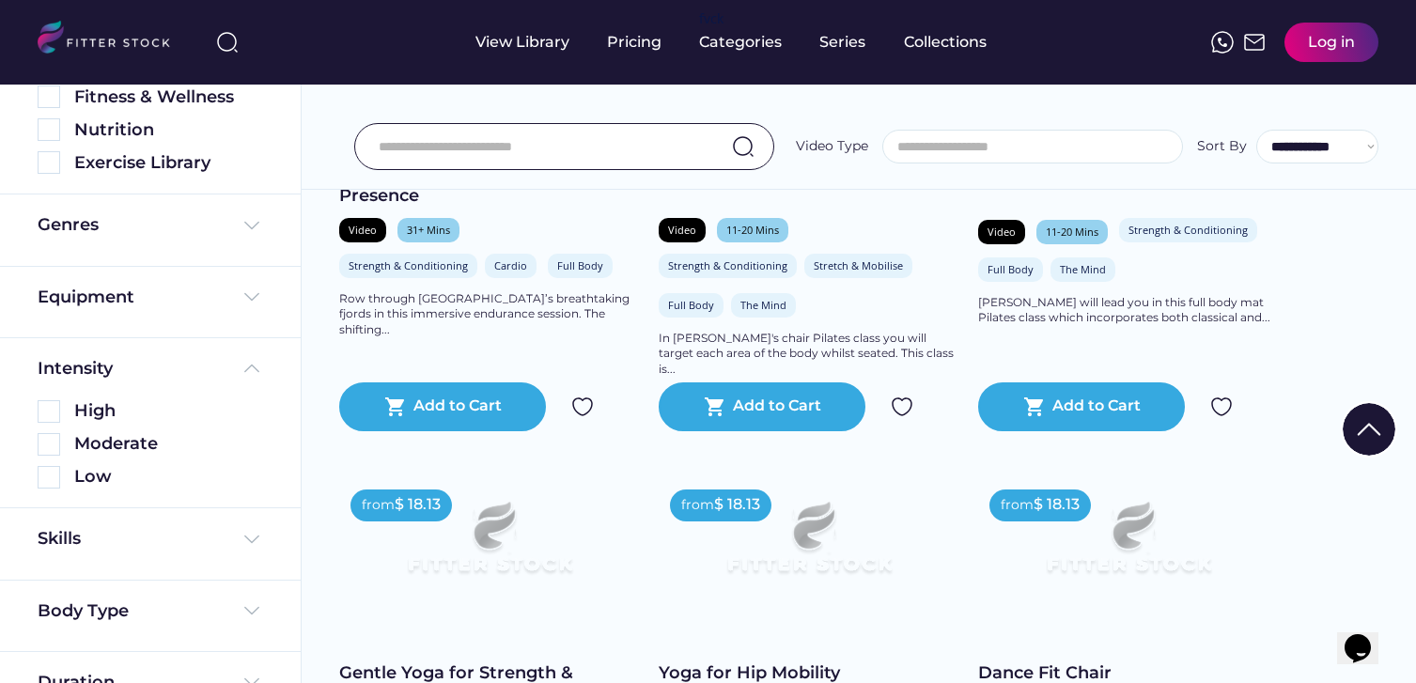
scroll to position [191, 0]
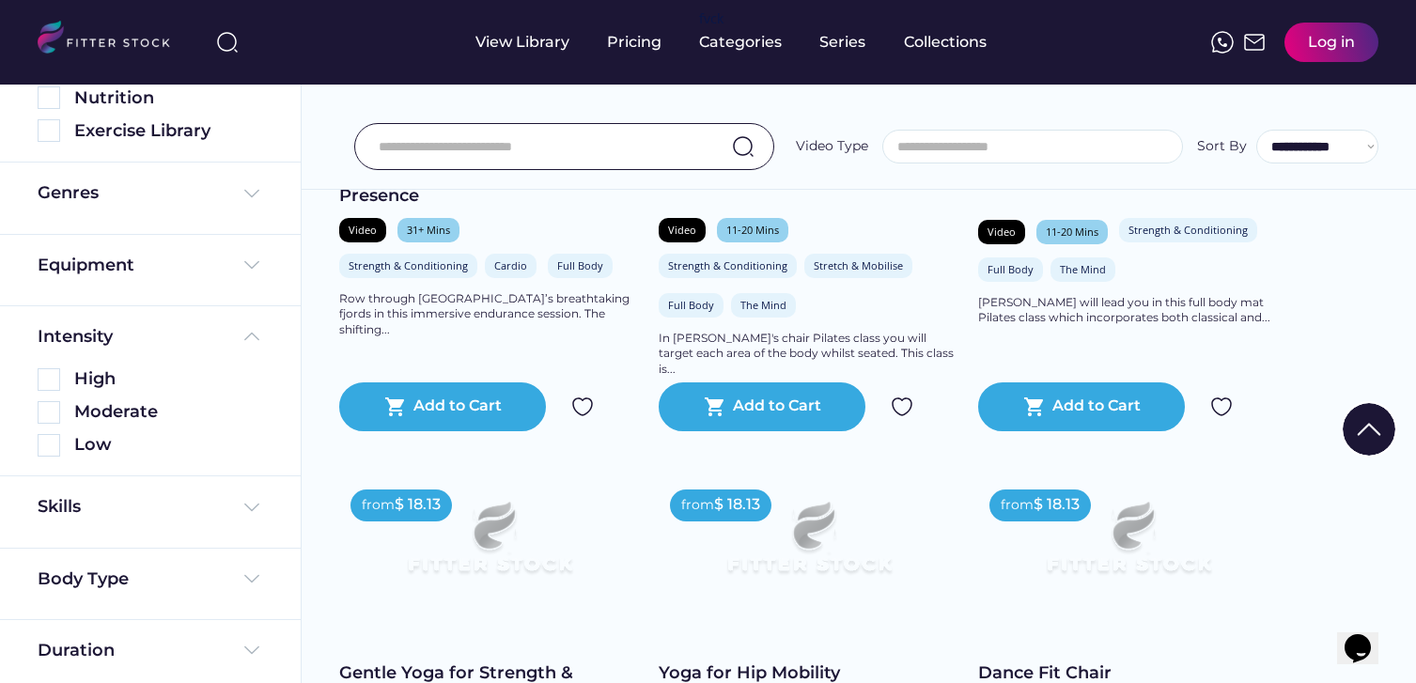
click at [118, 522] on div "Skills" at bounding box center [151, 511] width 226 height 33
click at [131, 516] on div "Skills" at bounding box center [151, 506] width 226 height 23
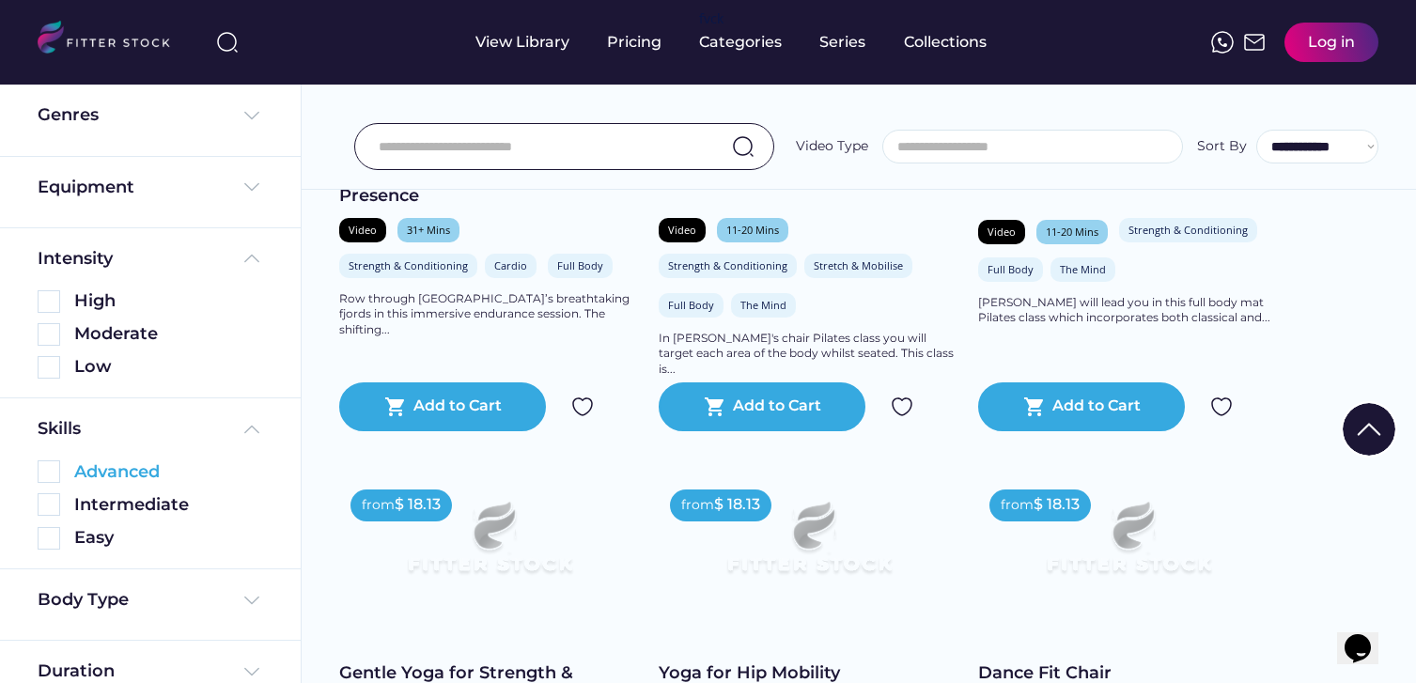
scroll to position [284, 0]
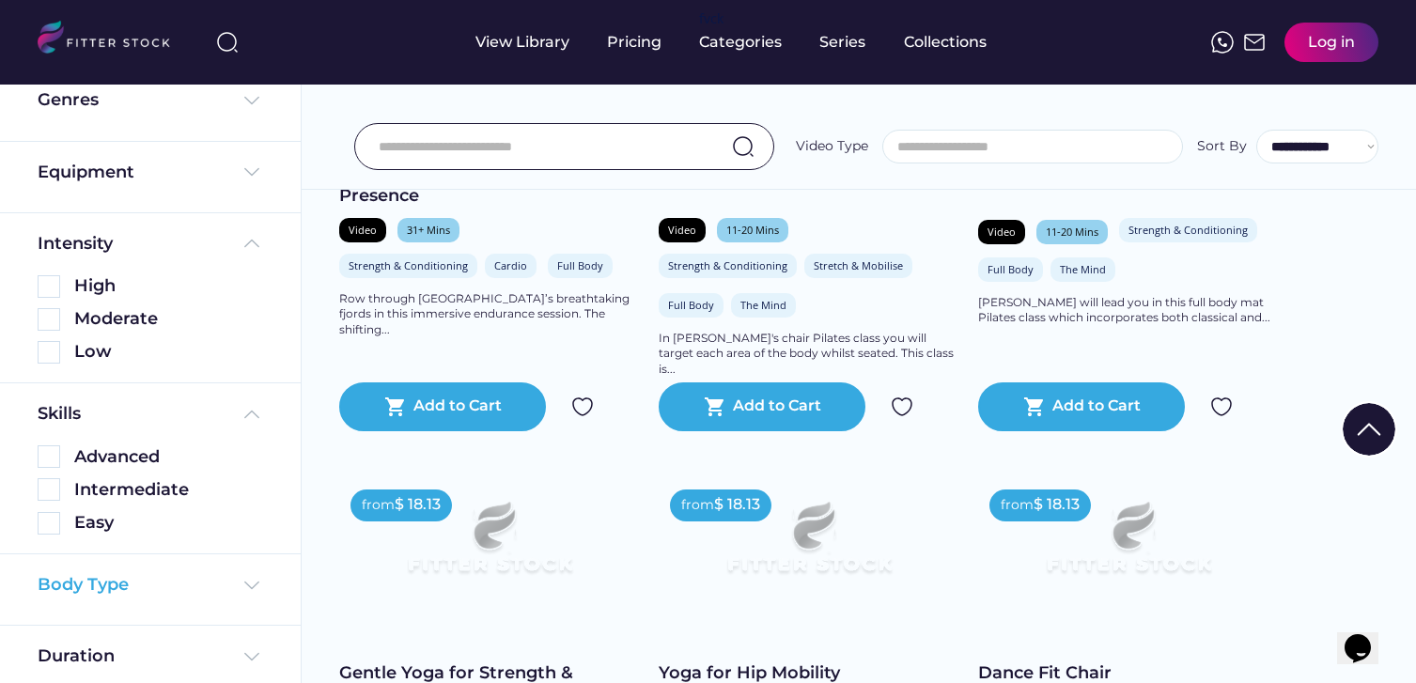
click at [107, 582] on div "Body Type" at bounding box center [83, 584] width 91 height 23
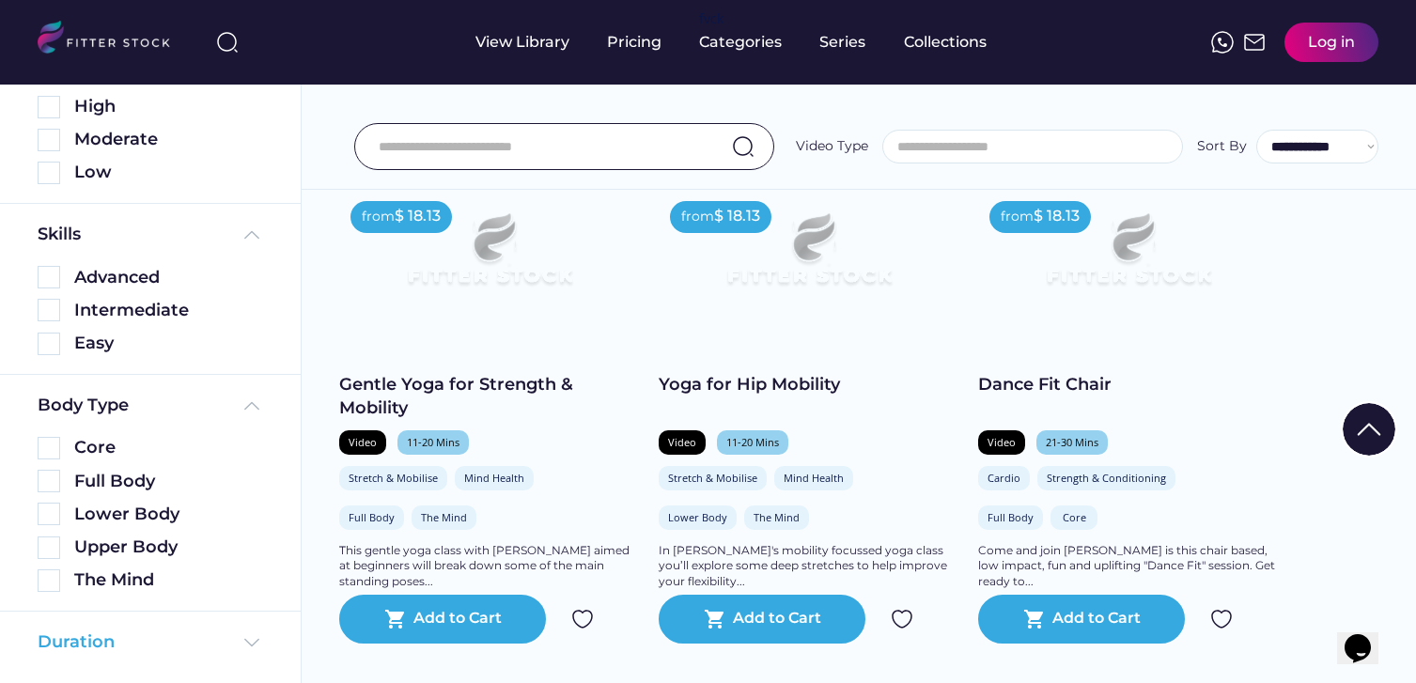
scroll to position [843, 0]
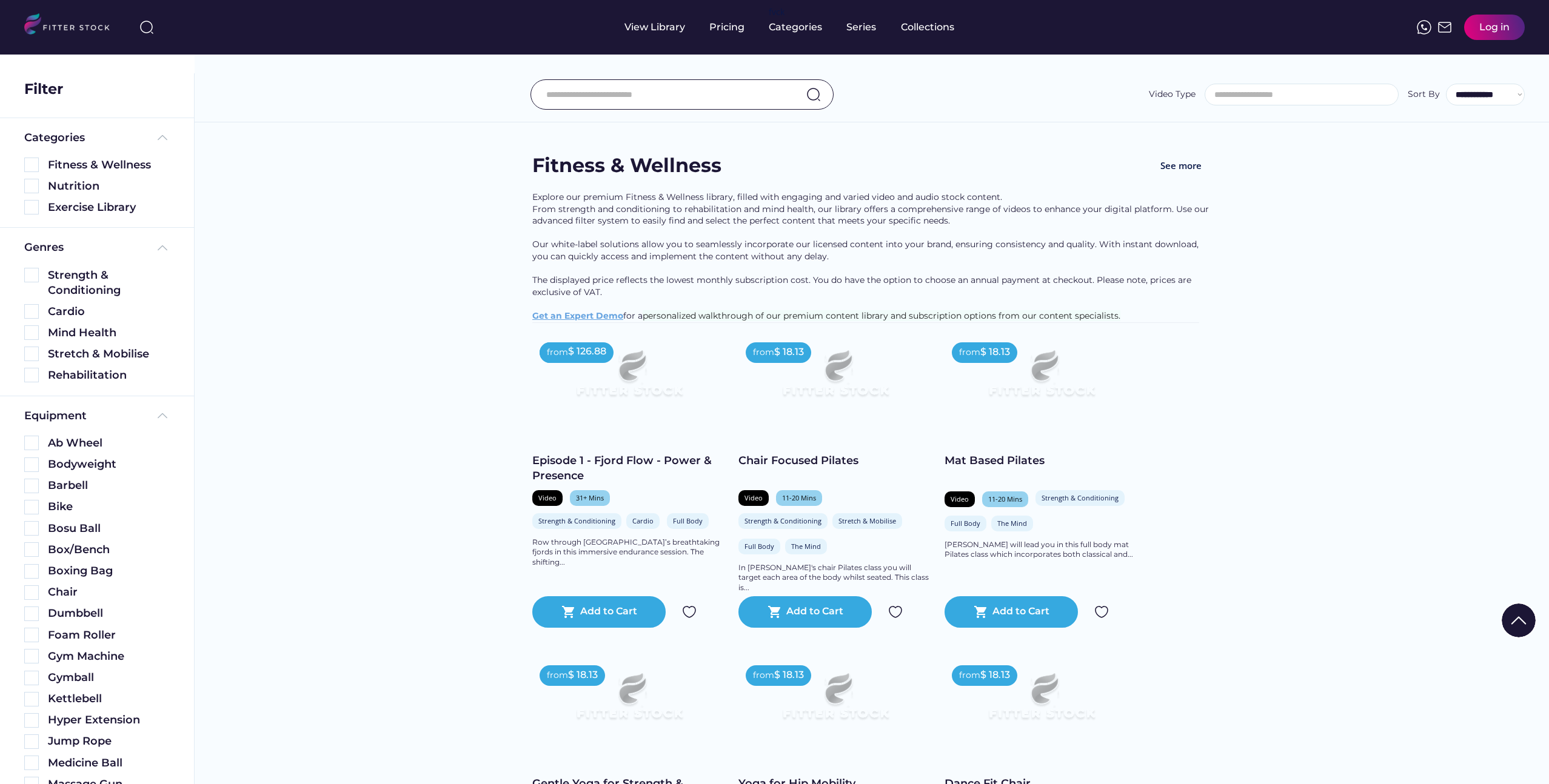
select select
select select "**********"
